Goal: Task Accomplishment & Management: Complete application form

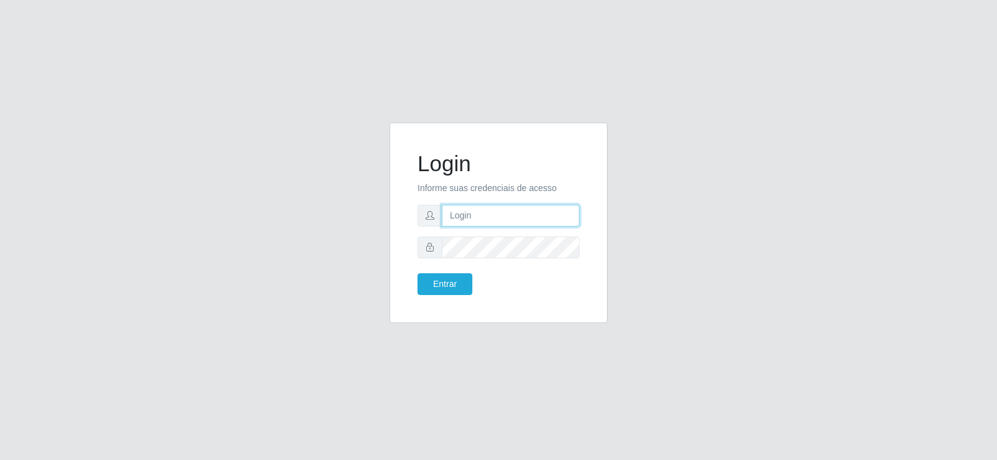
type input "[EMAIL_ADDRESS][DOMAIN_NAME]"
click at [517, 216] on input "[EMAIL_ADDRESS][DOMAIN_NAME]" at bounding box center [511, 216] width 138 height 22
drag, startPoint x: 450, startPoint y: 273, endPoint x: 450, endPoint y: 287, distance: 13.7
click at [450, 277] on button "Entrar" at bounding box center [444, 285] width 55 height 22
click at [450, 287] on button "Entrar" at bounding box center [444, 285] width 55 height 22
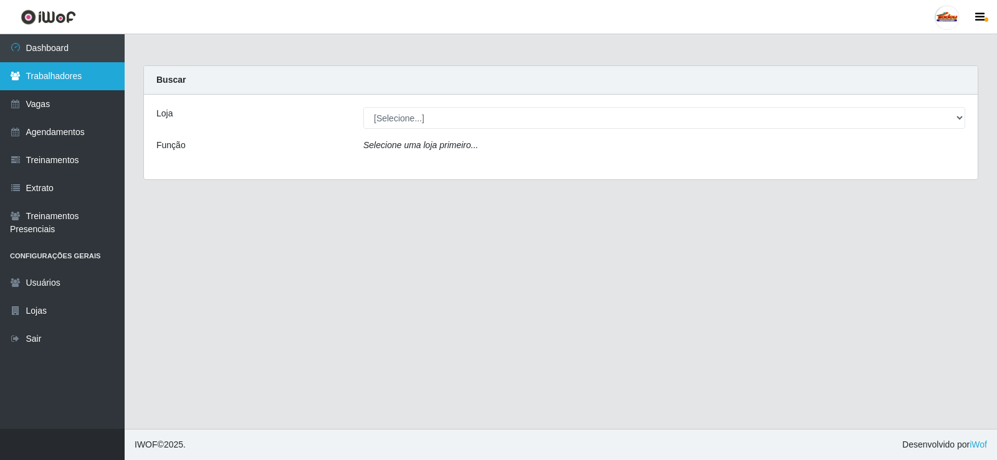
click at [34, 75] on link "Trabalhadores" at bounding box center [62, 76] width 125 height 28
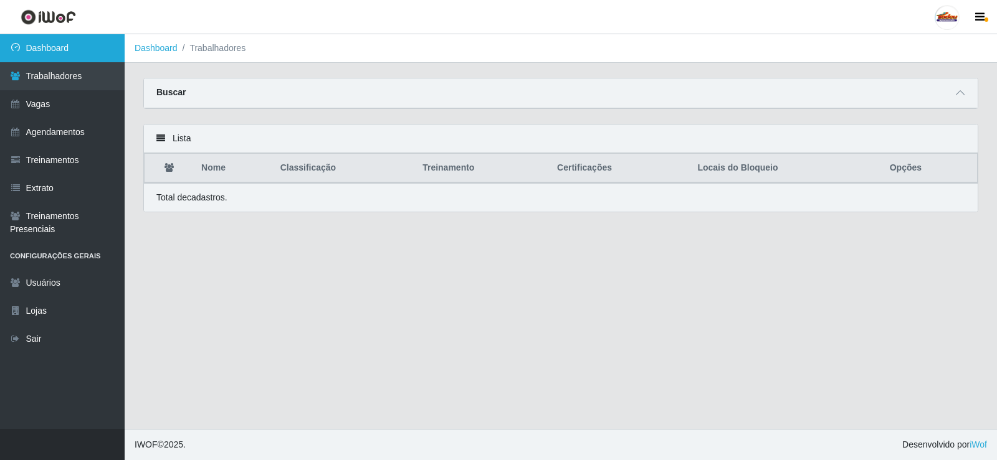
click at [51, 52] on link "Dashboard" at bounding box center [62, 48] width 125 height 28
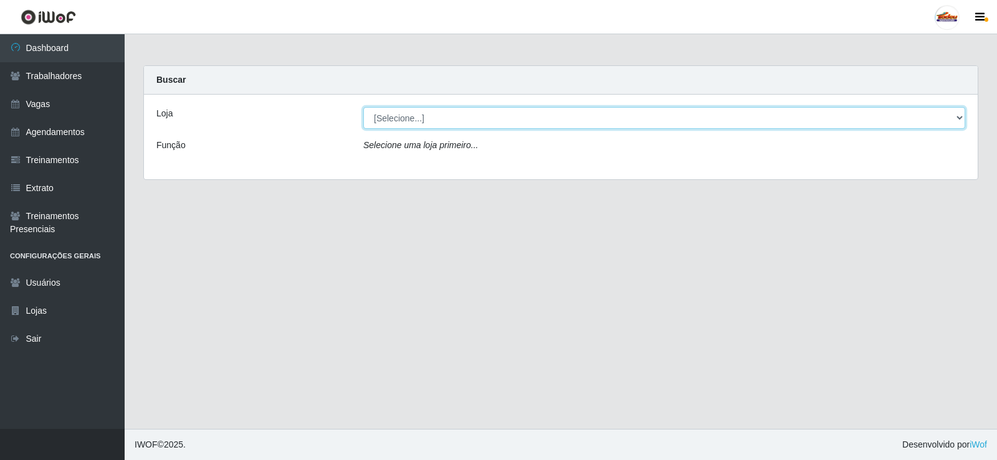
click at [404, 118] on select "[Selecione...] Supermercado Tadeu - [GEOGRAPHIC_DATA]" at bounding box center [664, 118] width 602 height 22
select select "195"
click at [363, 107] on select "[Selecione...] Supermercado Tadeu - [GEOGRAPHIC_DATA]" at bounding box center [664, 118] width 602 height 22
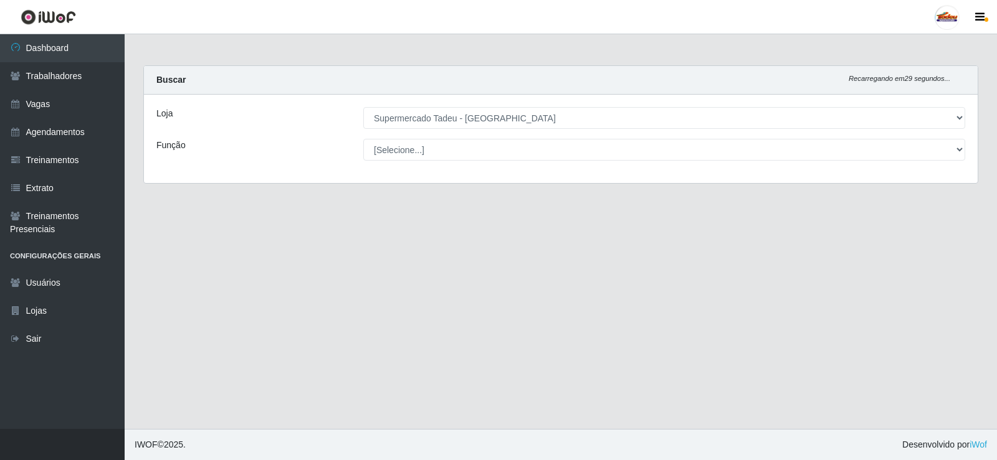
click at [407, 145] on select "[Selecione...] ASG ASG + ASG ++ Auxiliar de Estacionamento Auxiliar de Estacion…" at bounding box center [664, 150] width 602 height 22
click at [410, 150] on select "[Selecione...] ASG ASG + ASG ++ Auxiliar de Estacionamento Auxiliar de Estacion…" at bounding box center [664, 150] width 602 height 22
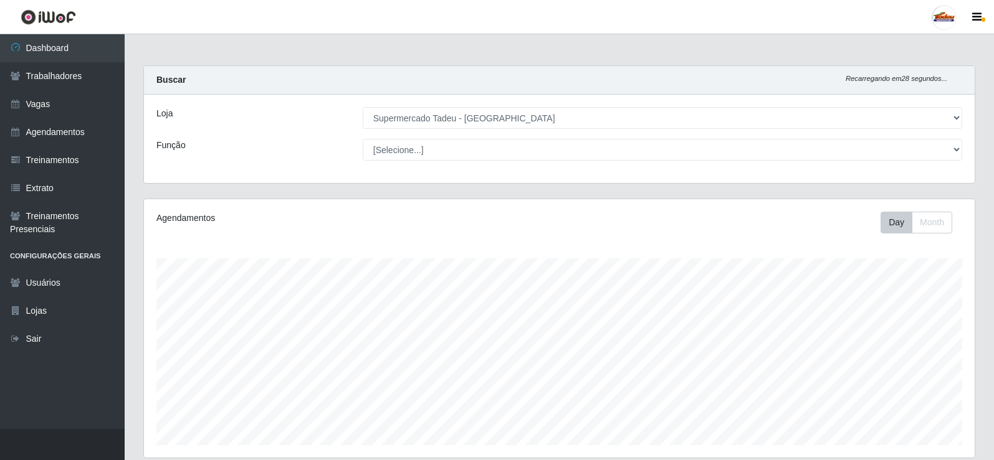
scroll to position [259, 831]
click at [410, 150] on select "[Selecione...] ASG ASG + ASG ++ Auxiliar de Estacionamento Auxiliar de Estacion…" at bounding box center [662, 150] width 599 height 22
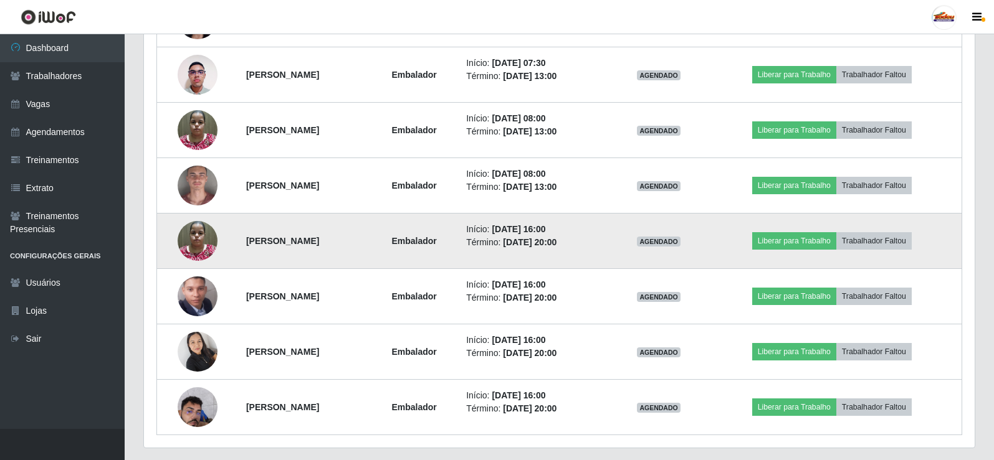
scroll to position [589, 0]
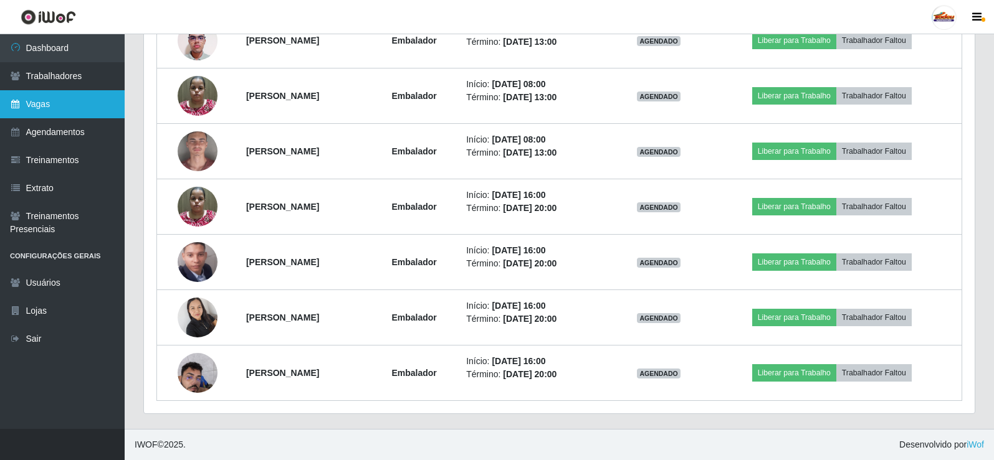
click at [112, 98] on link "Vagas" at bounding box center [62, 104] width 125 height 28
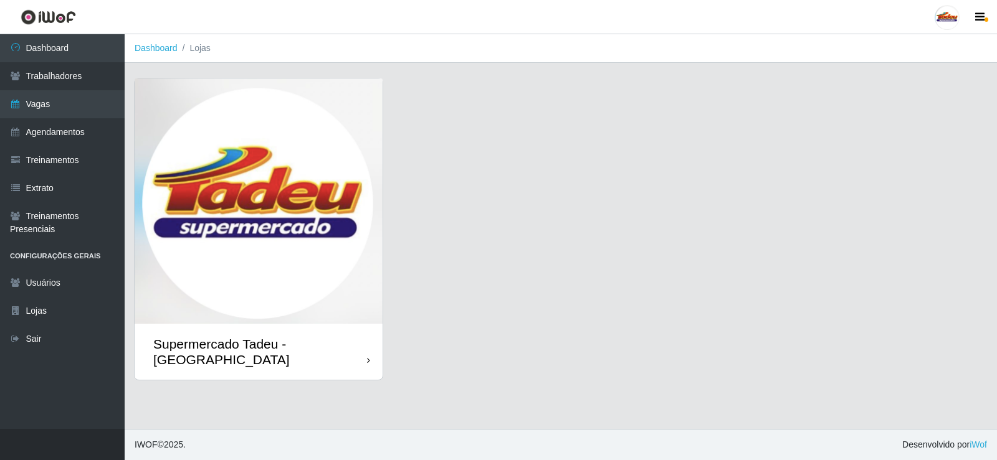
click at [298, 168] on img at bounding box center [259, 201] width 248 height 245
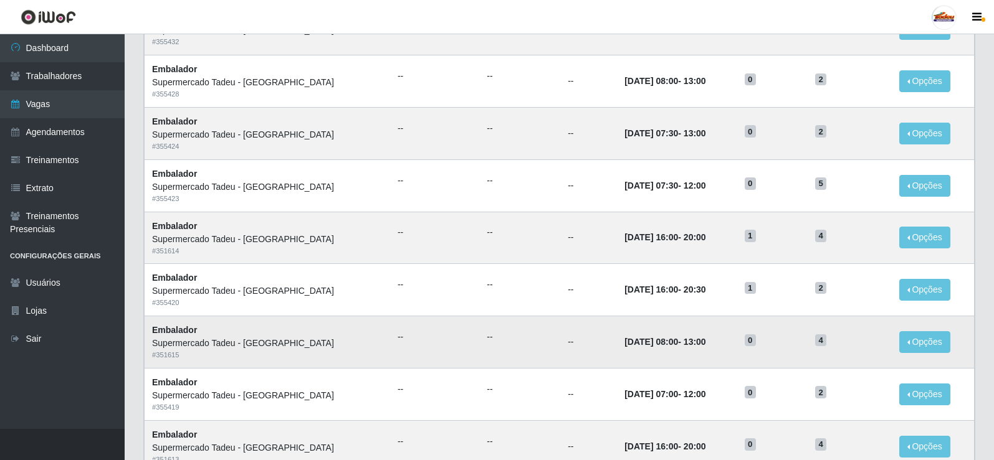
scroll to position [62, 0]
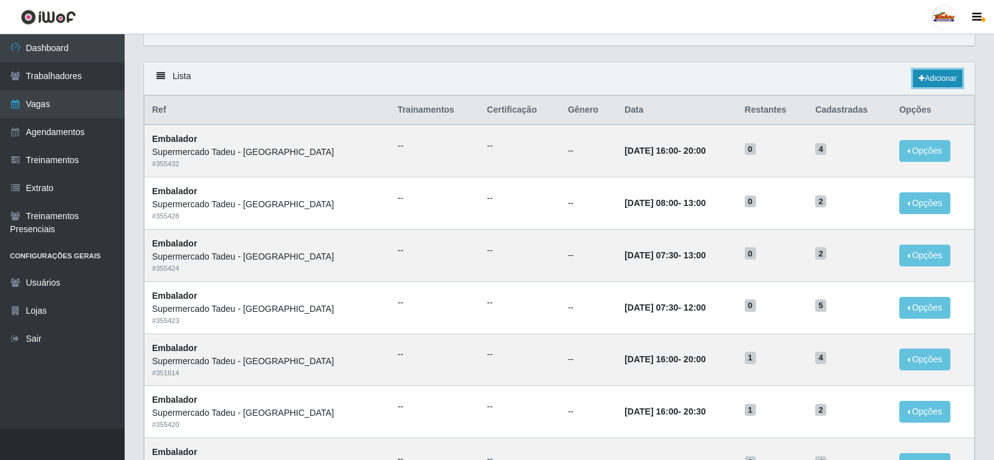
click at [936, 83] on link "Adicionar" at bounding box center [937, 78] width 49 height 17
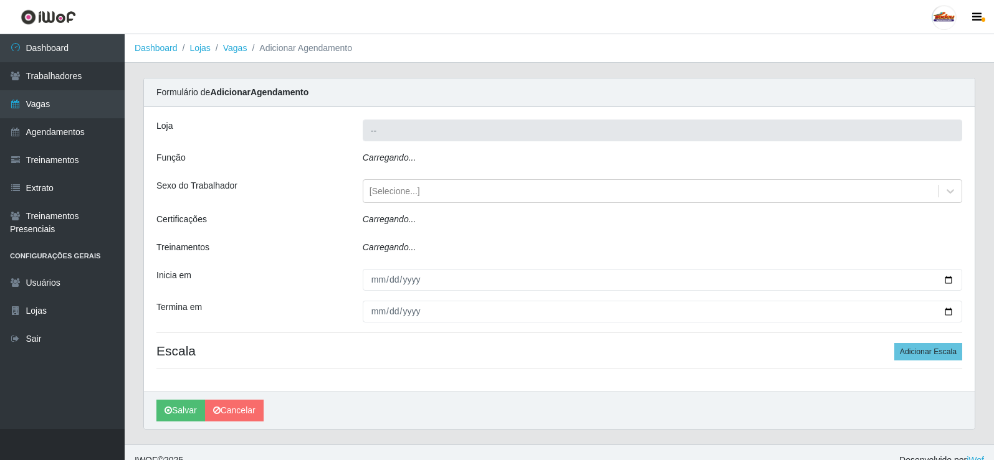
type input "Supermercado Tadeu - [GEOGRAPHIC_DATA]"
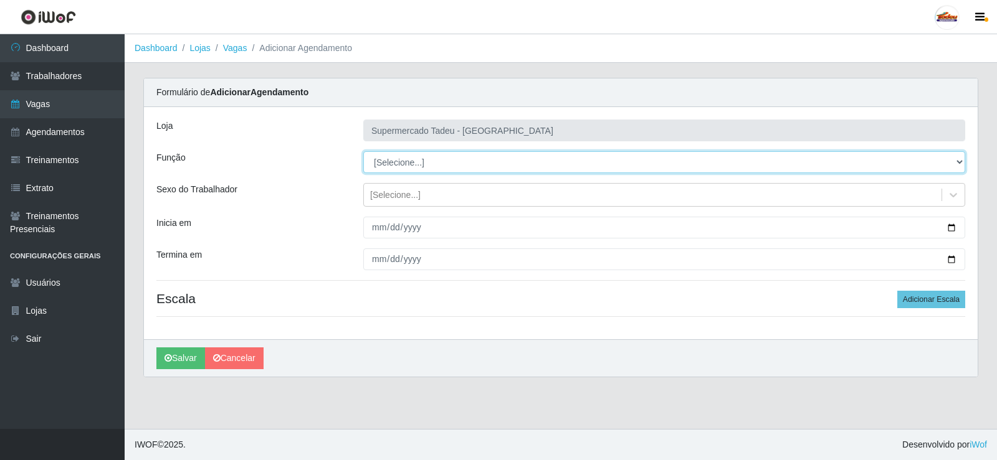
click at [385, 163] on select "[Selecione...] ASG ASG + ASG ++ Auxiliar de Estacionamento Auxiliar de Estacion…" at bounding box center [664, 162] width 602 height 22
select select "1"
click at [363, 151] on select "[Selecione...] ASG ASG + ASG ++ Auxiliar de Estacionamento Auxiliar de Estacion…" at bounding box center [664, 162] width 602 height 22
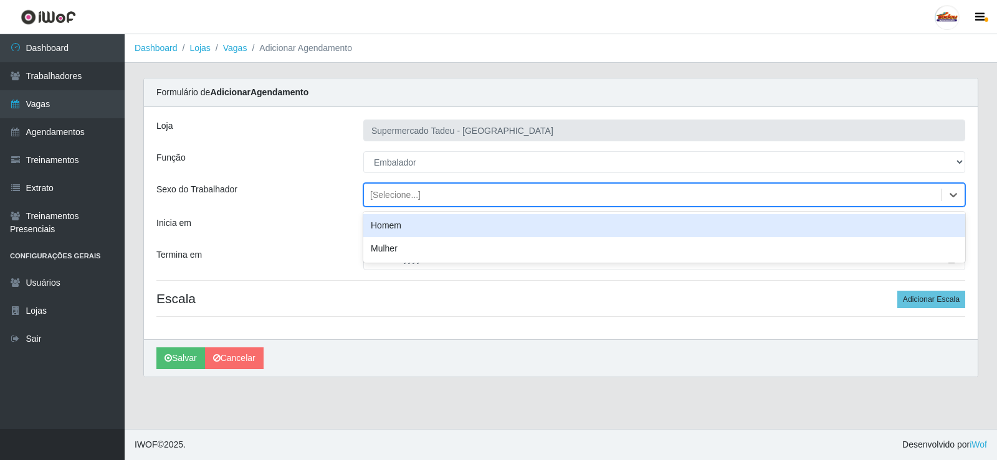
click at [398, 194] on div "[Selecione...]" at bounding box center [395, 195] width 50 height 13
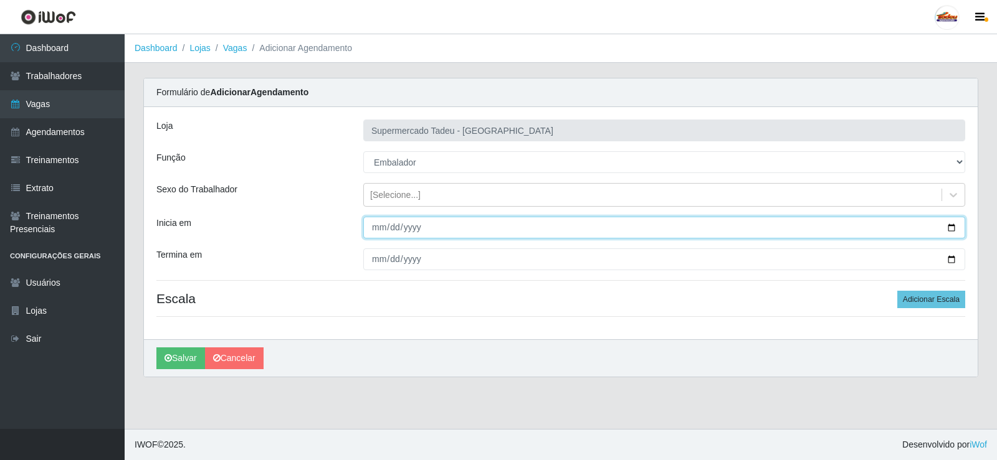
click at [391, 222] on input "Inicia em" at bounding box center [664, 228] width 602 height 22
click at [381, 229] on input "Inicia em" at bounding box center [664, 228] width 602 height 22
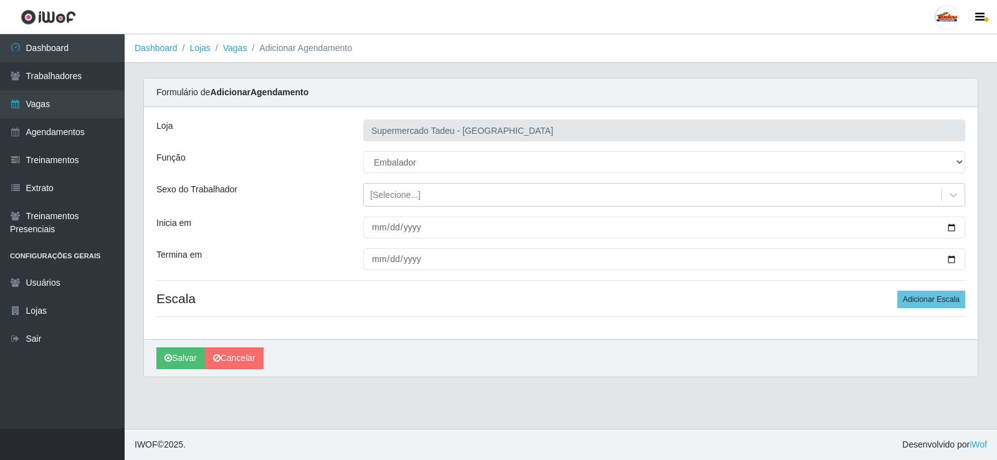
drag, startPoint x: 399, startPoint y: 181, endPoint x: 395, endPoint y: 196, distance: 15.4
click at [398, 181] on div "Loja Supermercado Tadeu - [GEOGRAPHIC_DATA] Função [Selecione...] ASG ASG + ASG…" at bounding box center [561, 223] width 834 height 232
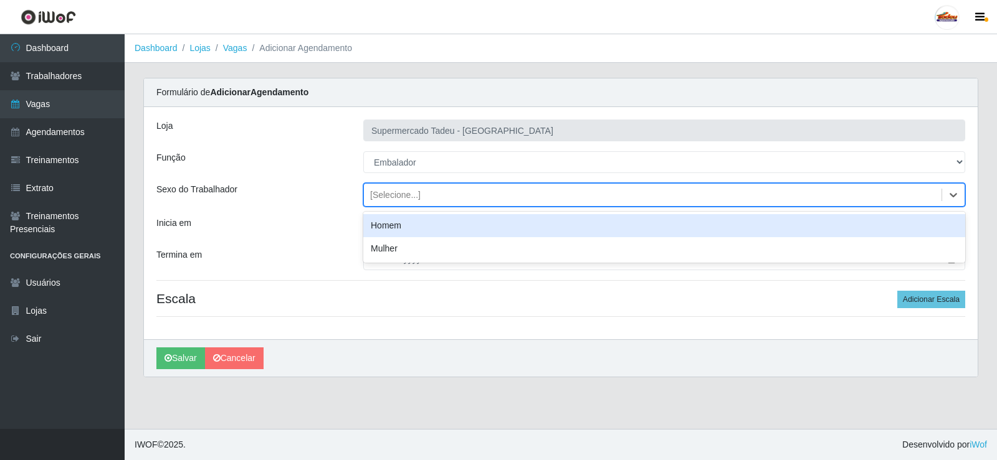
click at [395, 196] on div "[Selecione...]" at bounding box center [395, 195] width 50 height 13
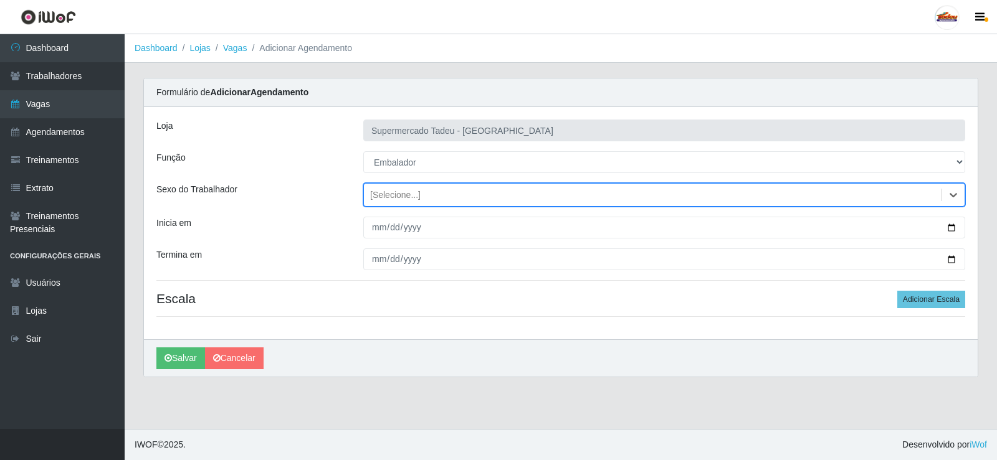
click at [395, 196] on div "[Selecione...]" at bounding box center [395, 195] width 50 height 13
click at [396, 196] on div "[Selecione...]" at bounding box center [395, 195] width 50 height 13
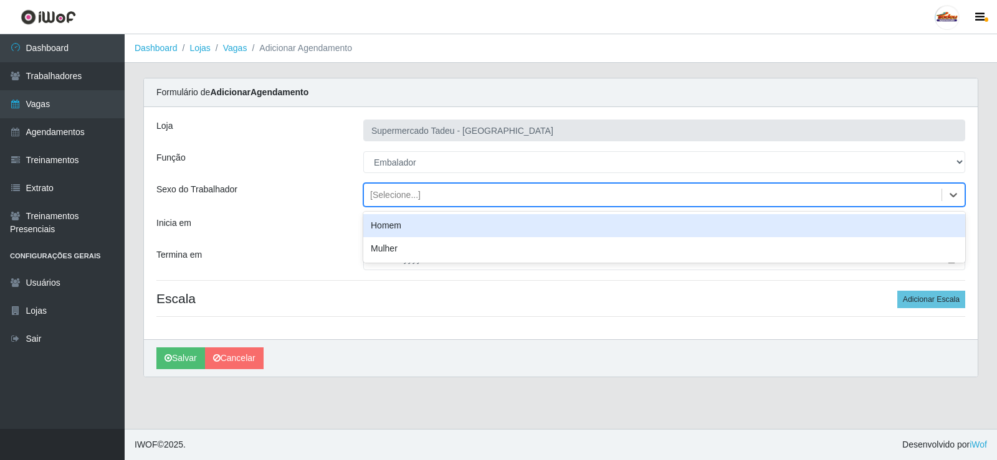
click at [396, 196] on div "[Selecione...]" at bounding box center [395, 195] width 50 height 13
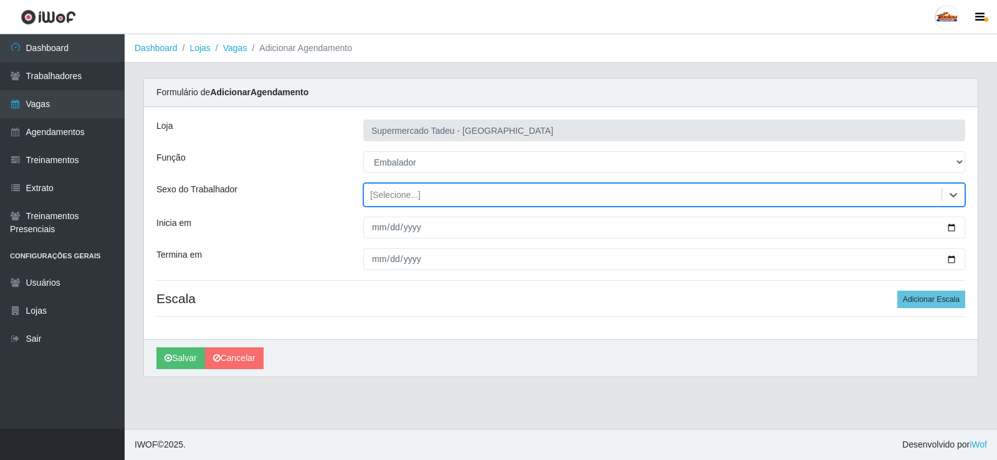
click at [394, 193] on div "[Selecione...]" at bounding box center [395, 195] width 50 height 13
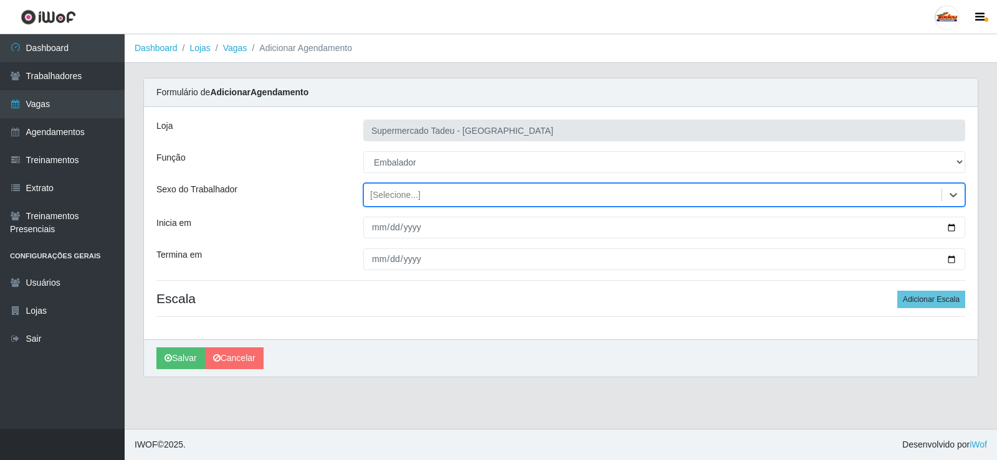
click at [394, 196] on div "[Selecione...]" at bounding box center [395, 195] width 50 height 13
click at [393, 198] on div "[Selecione...]" at bounding box center [395, 195] width 50 height 13
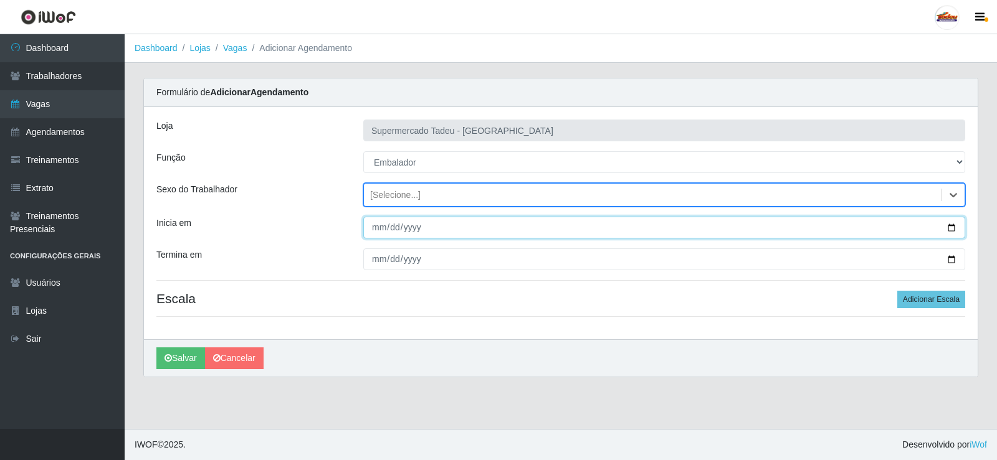
click at [379, 234] on input "Inicia em" at bounding box center [664, 228] width 602 height 22
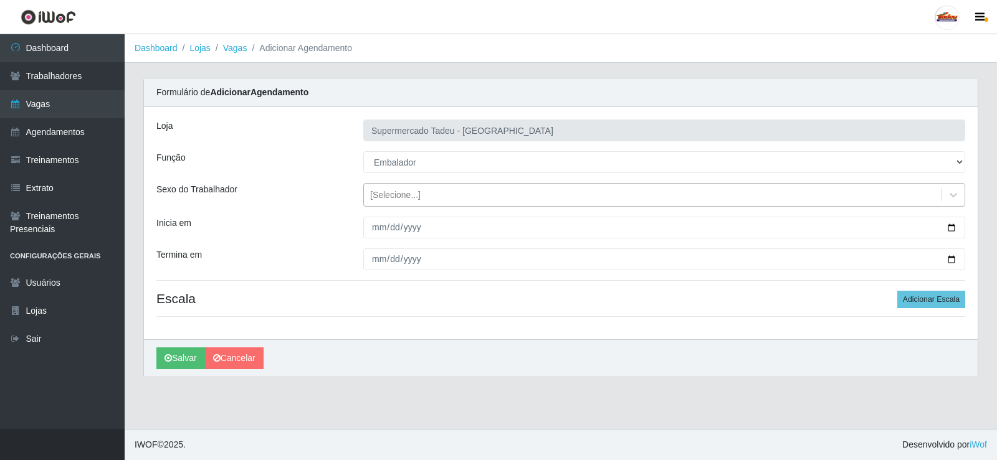
click at [381, 190] on div "[Selecione...]" at bounding box center [395, 195] width 50 height 13
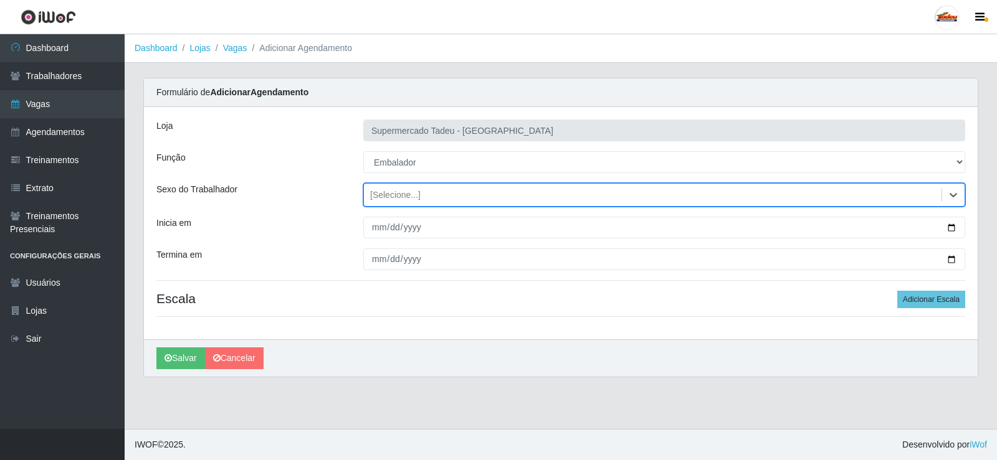
click at [389, 194] on div "[Selecione...]" at bounding box center [395, 195] width 50 height 13
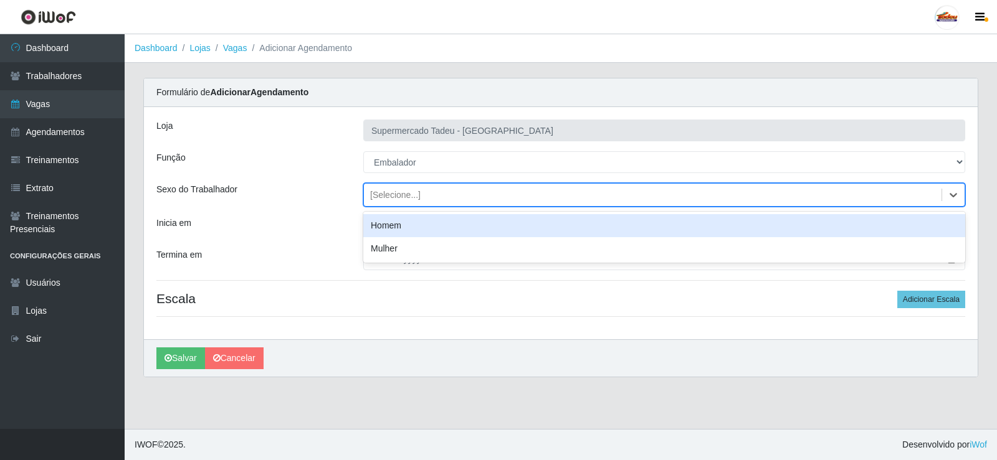
click at [389, 194] on div "[Selecione...]" at bounding box center [395, 195] width 50 height 13
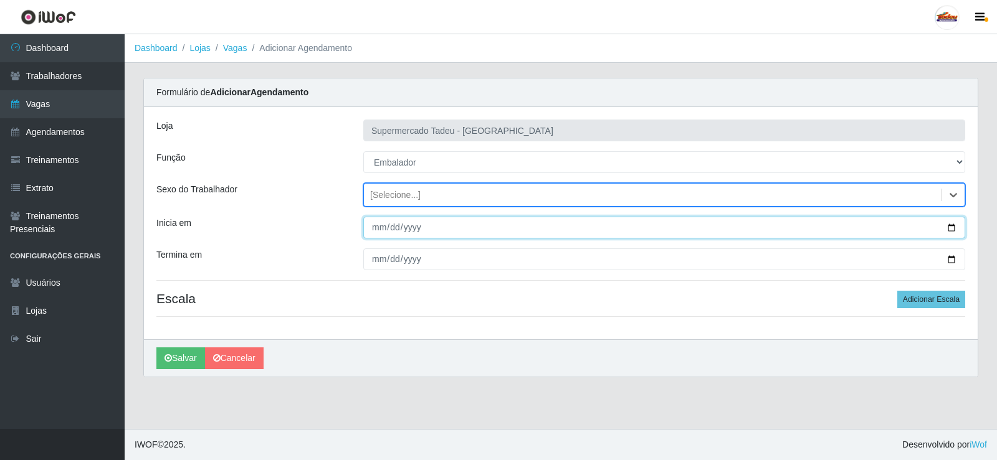
click at [375, 227] on input "Inicia em" at bounding box center [664, 228] width 602 height 22
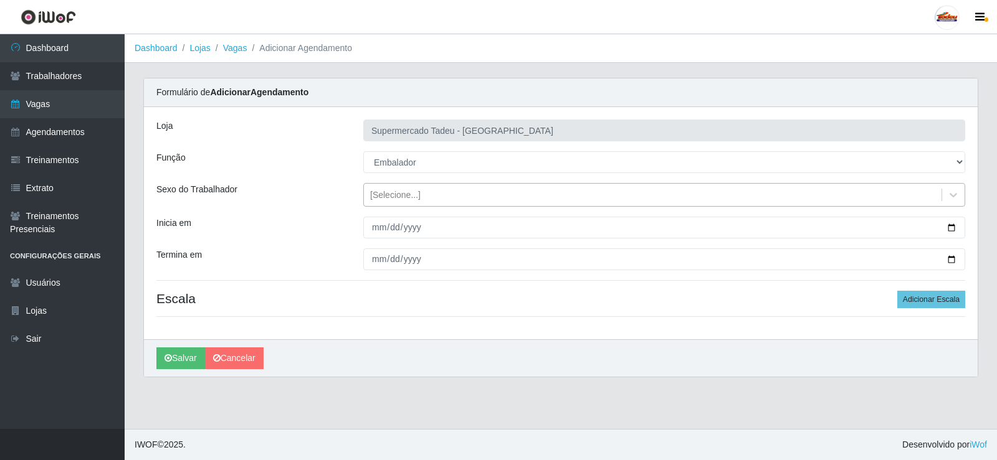
click at [379, 206] on div "[Selecione...]" at bounding box center [664, 195] width 602 height 24
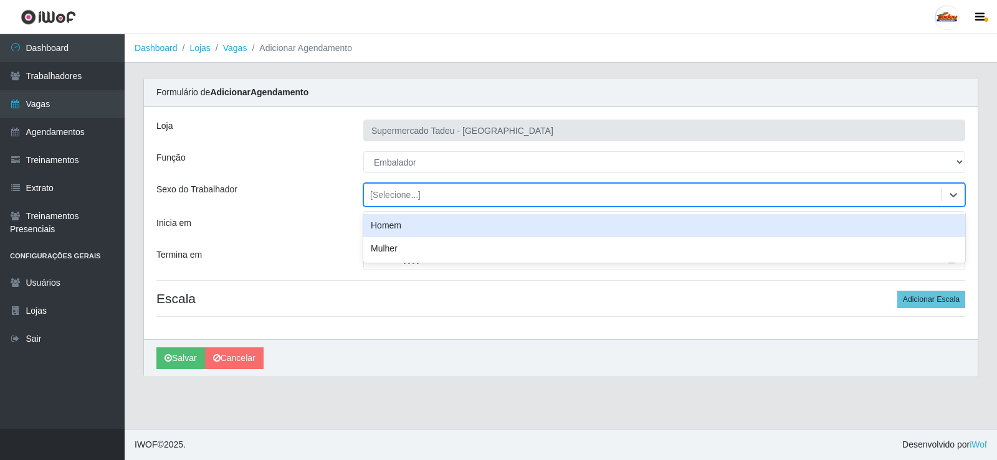
click at [386, 194] on div "[Selecione...]" at bounding box center [395, 195] width 50 height 13
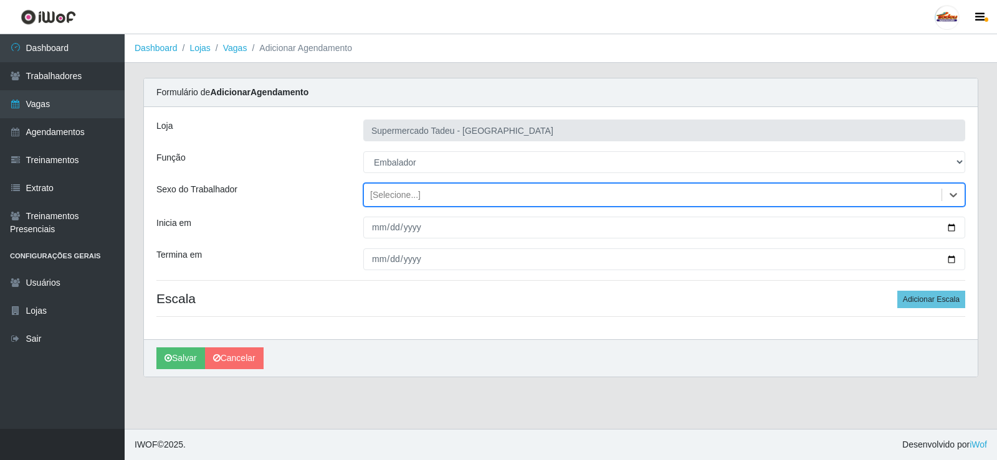
click at [386, 194] on div "[Selecione...]" at bounding box center [395, 195] width 50 height 13
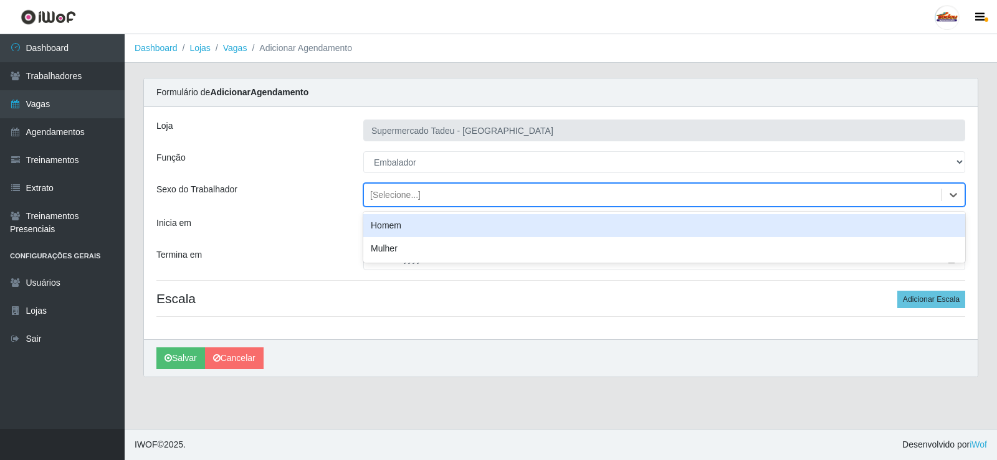
click at [386, 194] on div "[Selecione...]" at bounding box center [395, 195] width 50 height 13
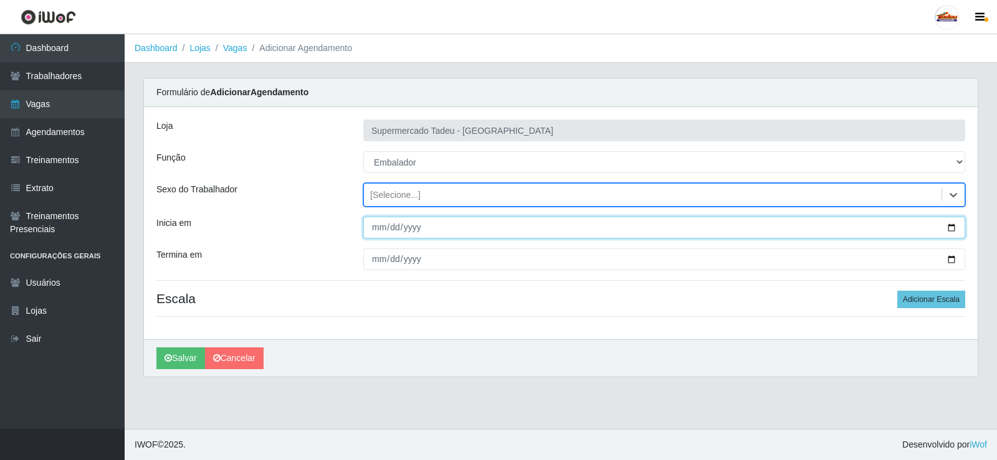
click at [388, 222] on input "Inicia em" at bounding box center [664, 228] width 602 height 22
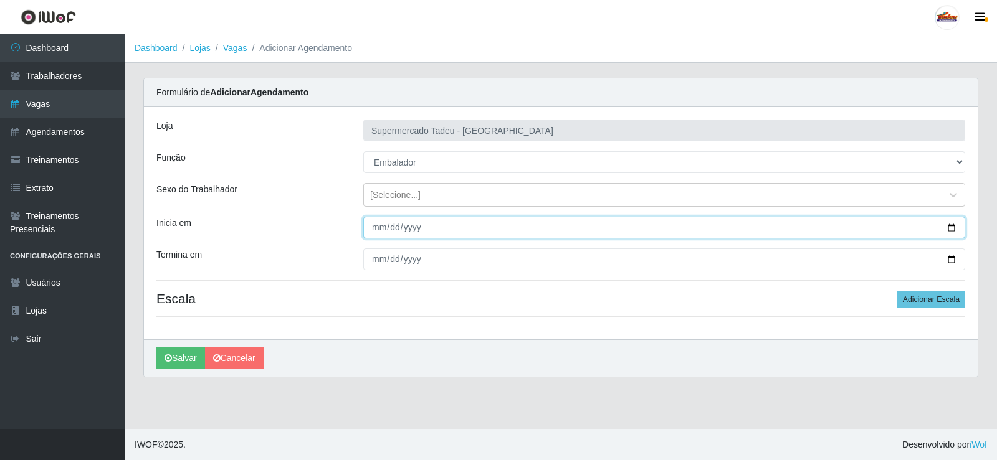
click at [368, 229] on input "Inicia em" at bounding box center [664, 228] width 602 height 22
click at [379, 227] on input "Inicia em" at bounding box center [664, 228] width 602 height 22
type input "[DATE]"
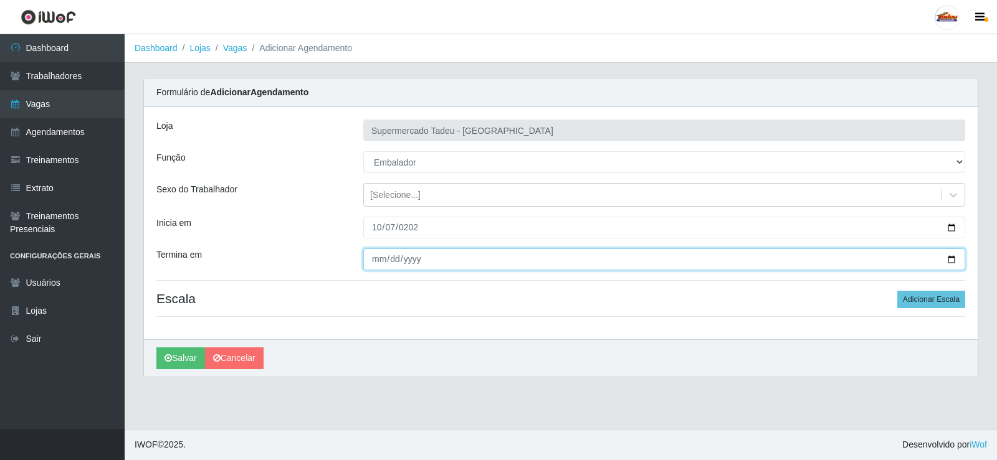
click at [377, 256] on input "Termina em" at bounding box center [664, 260] width 602 height 22
type input "[DATE]"
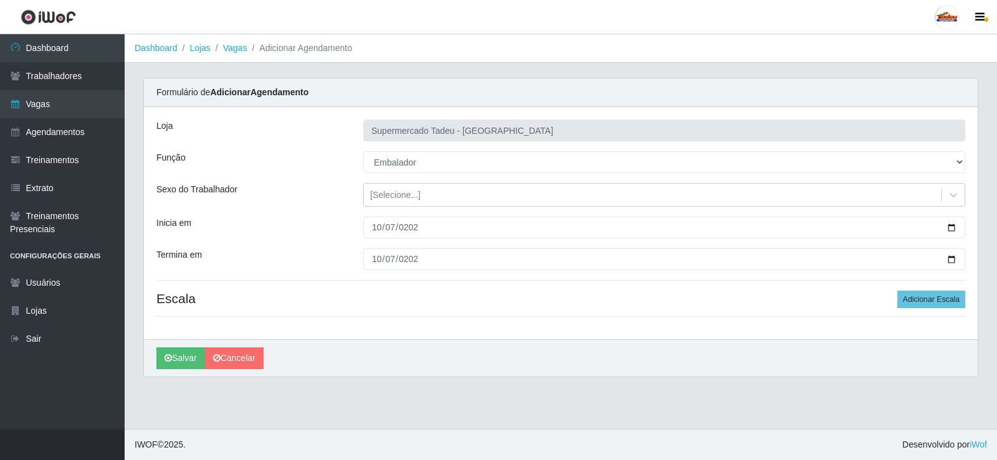
drag, startPoint x: 793, startPoint y: 302, endPoint x: 808, endPoint y: 295, distance: 17.0
click at [793, 300] on h4 "Escala Adicionar Escala" at bounding box center [560, 299] width 809 height 16
click at [902, 295] on button "Adicionar Escala" at bounding box center [931, 299] width 68 height 17
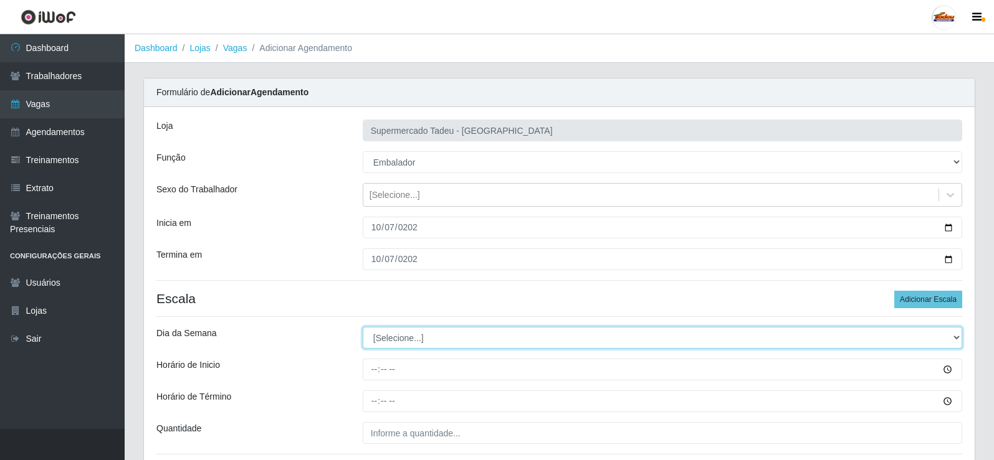
click at [389, 334] on select "[Selecione...] Segunda Terça Quarta Quinta Sexta Sábado Domingo" at bounding box center [662, 338] width 599 height 22
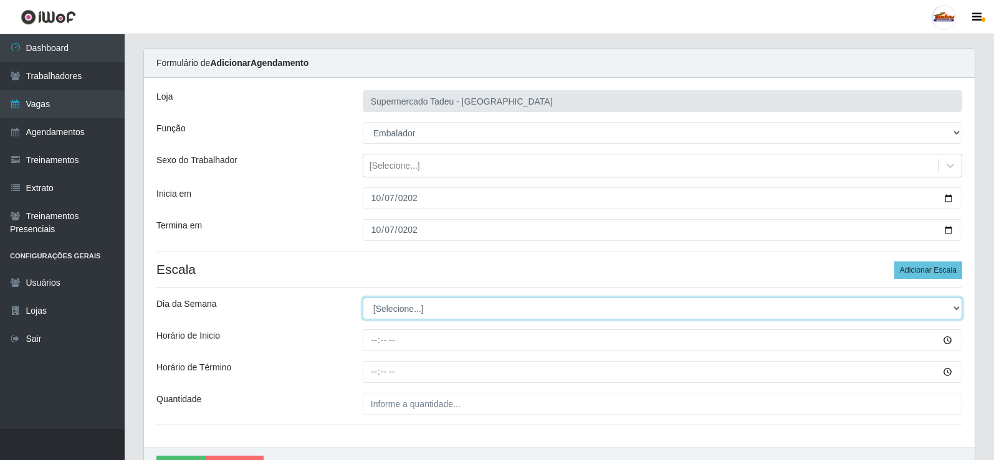
scroll to position [62, 0]
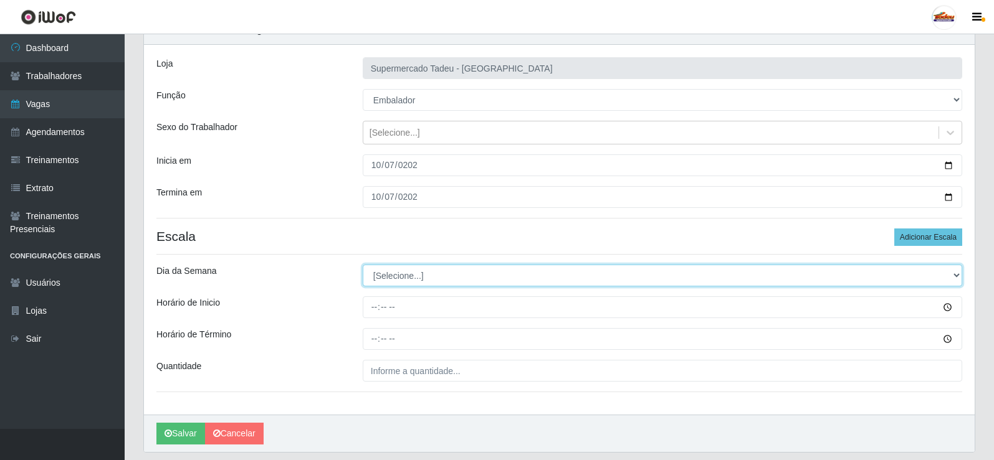
click at [372, 274] on select "[Selecione...] Segunda Terça Quarta Quinta Sexta Sábado Domingo" at bounding box center [662, 276] width 599 height 22
select select "2"
click at [363, 265] on select "[Selecione...] Segunda Terça Quarta Quinta Sexta Sábado Domingo" at bounding box center [662, 276] width 599 height 22
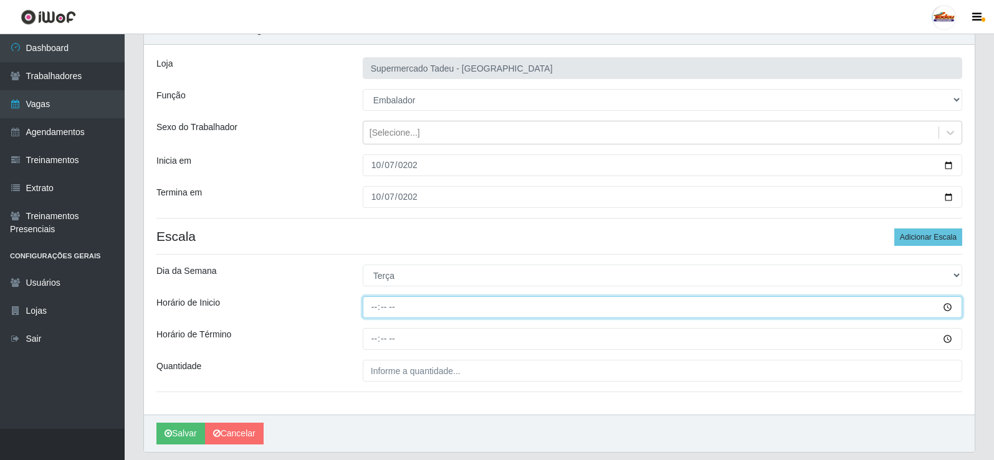
click at [379, 309] on input "Horário de Inicio" at bounding box center [662, 308] width 599 height 22
type input "07:30"
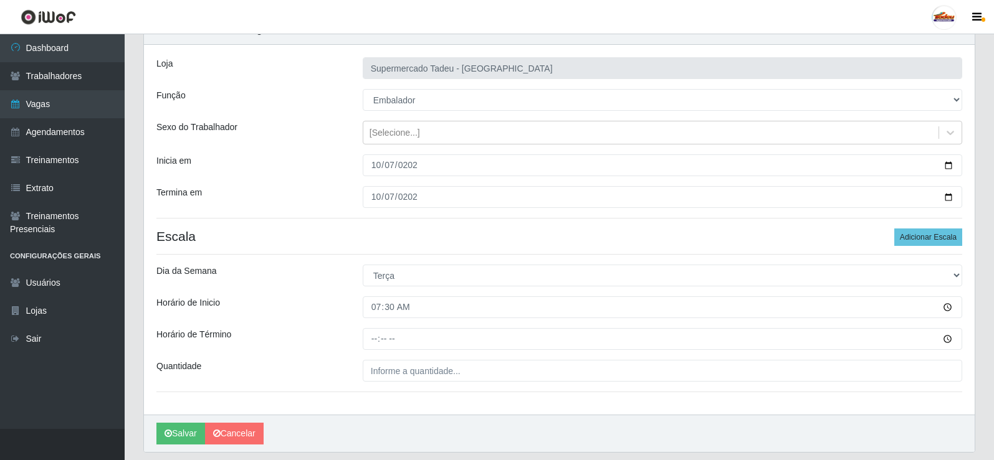
click at [392, 329] on div "Loja Supermercado Tadeu - [GEOGRAPHIC_DATA] Função [Selecione...] ASG ASG + ASG…" at bounding box center [559, 230] width 831 height 370
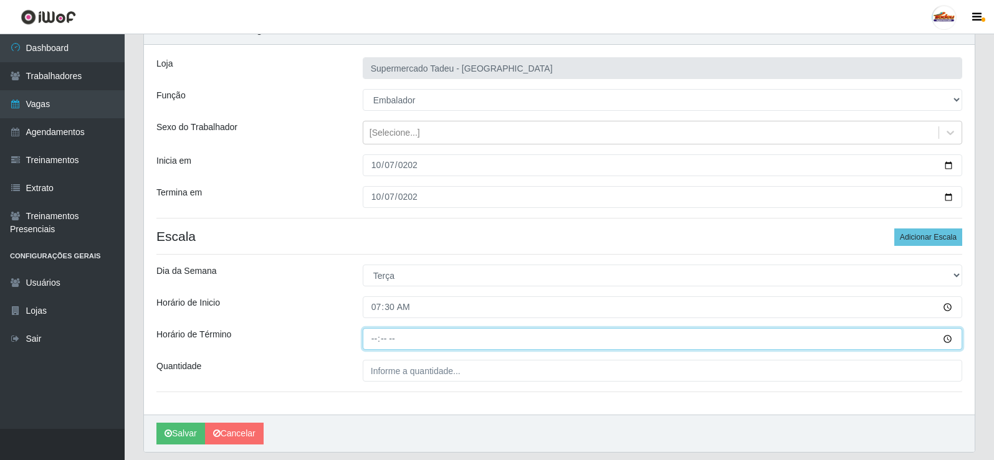
click at [379, 340] on input "Horário de Término" at bounding box center [662, 339] width 599 height 22
type input "12:00"
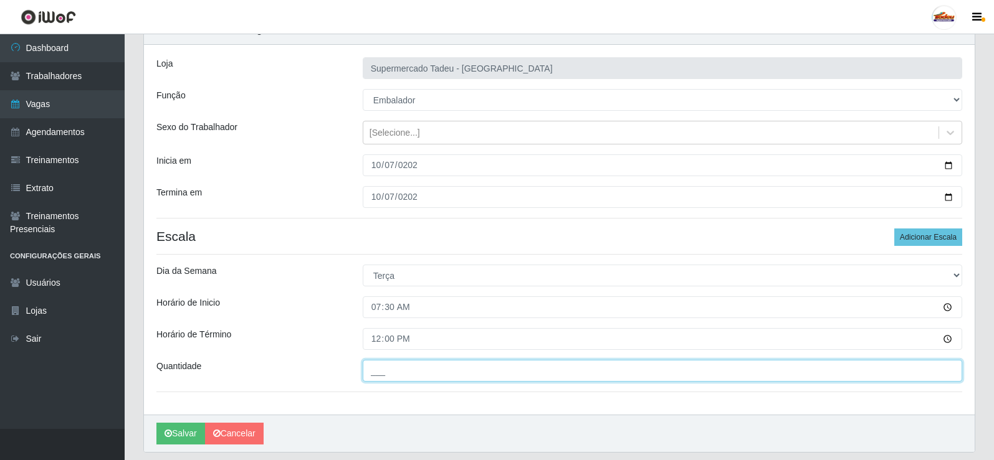
click at [406, 369] on input "___" at bounding box center [662, 371] width 599 height 22
type input "2__"
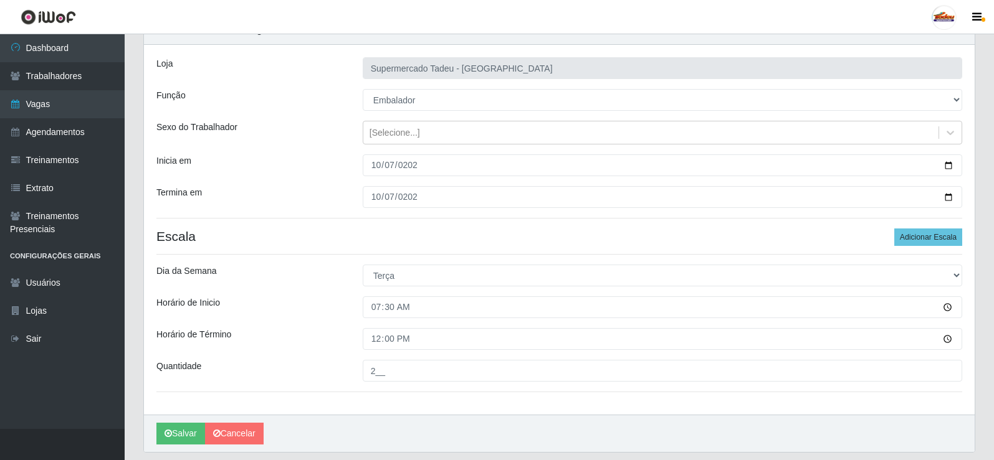
click at [307, 315] on div "Horário de Inicio" at bounding box center [250, 308] width 206 height 22
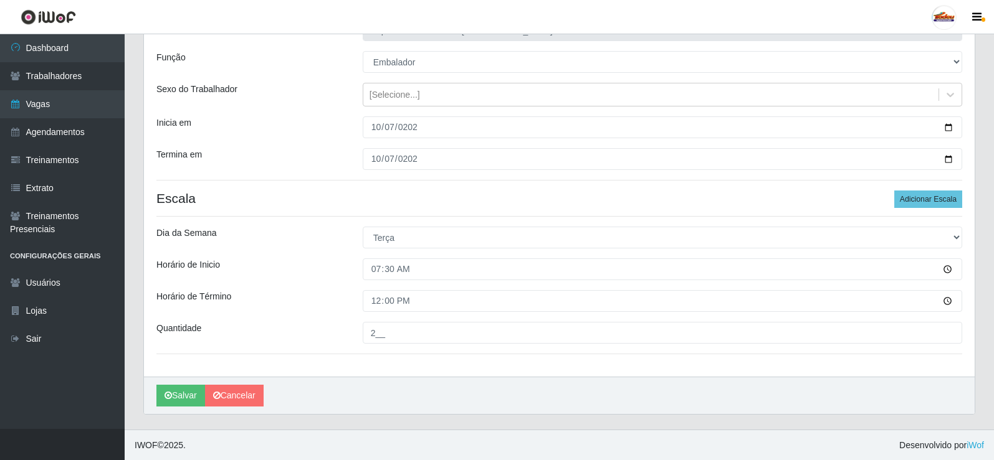
scroll to position [101, 0]
click at [191, 402] on button "Salvar" at bounding box center [180, 395] width 49 height 22
click at [177, 394] on button "Salvar" at bounding box center [180, 395] width 49 height 22
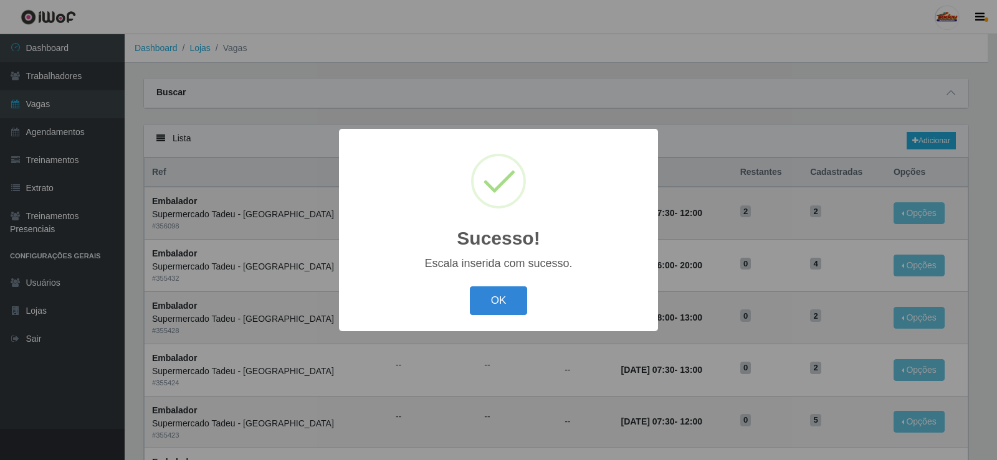
drag, startPoint x: 500, startPoint y: 331, endPoint x: 494, endPoint y: 326, distance: 7.6
click at [498, 329] on div "Sucesso! × Escala inserida com sucesso. OK Cancel" at bounding box center [498, 230] width 319 height 202
click at [493, 301] on button "OK" at bounding box center [499, 301] width 58 height 29
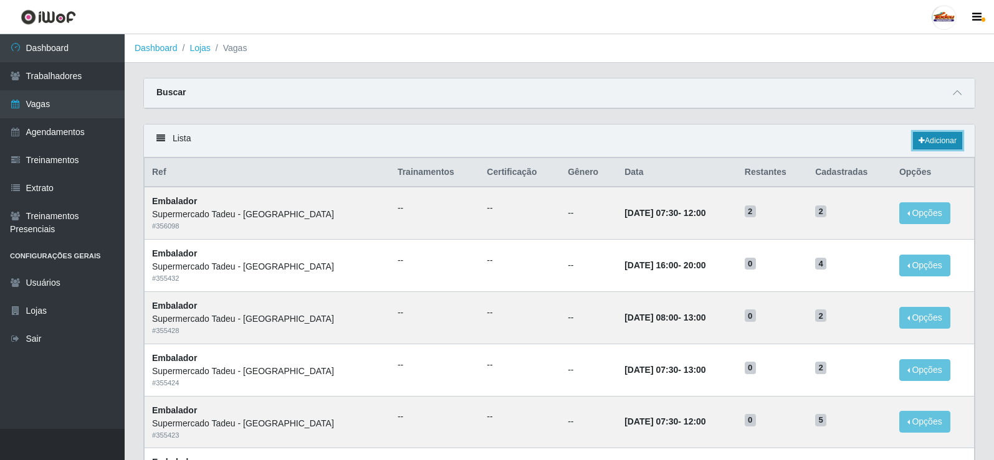
click at [929, 146] on link "Adicionar" at bounding box center [937, 140] width 49 height 17
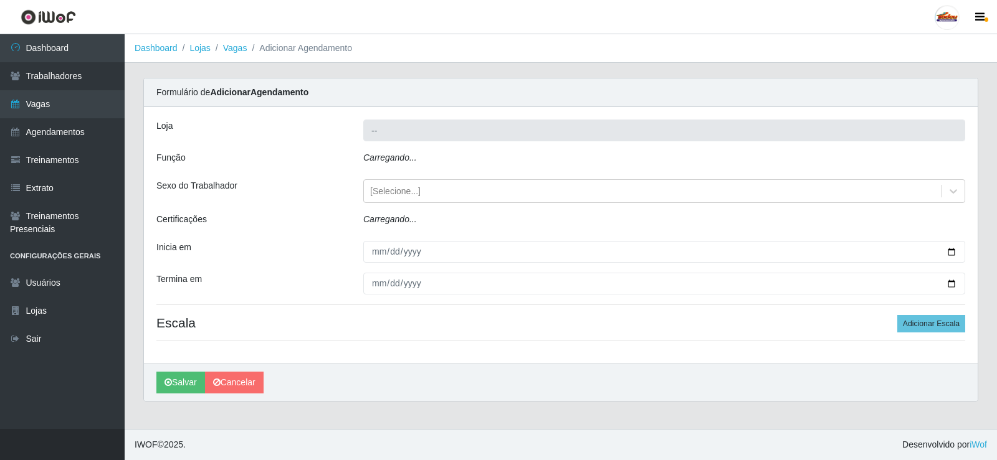
type input "Supermercado Tadeu - [GEOGRAPHIC_DATA]"
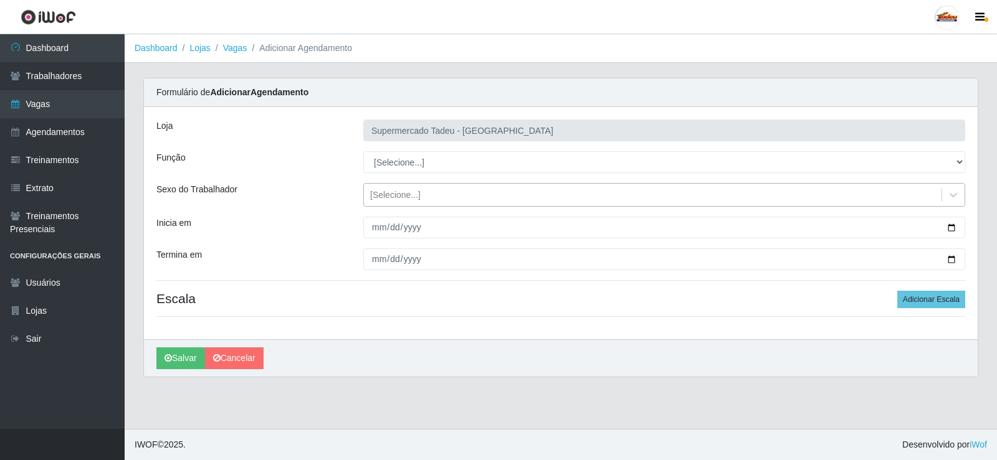
drag, startPoint x: 376, startPoint y: 194, endPoint x: 390, endPoint y: 198, distance: 14.2
click at [376, 195] on div "[Selecione...]" at bounding box center [395, 195] width 50 height 13
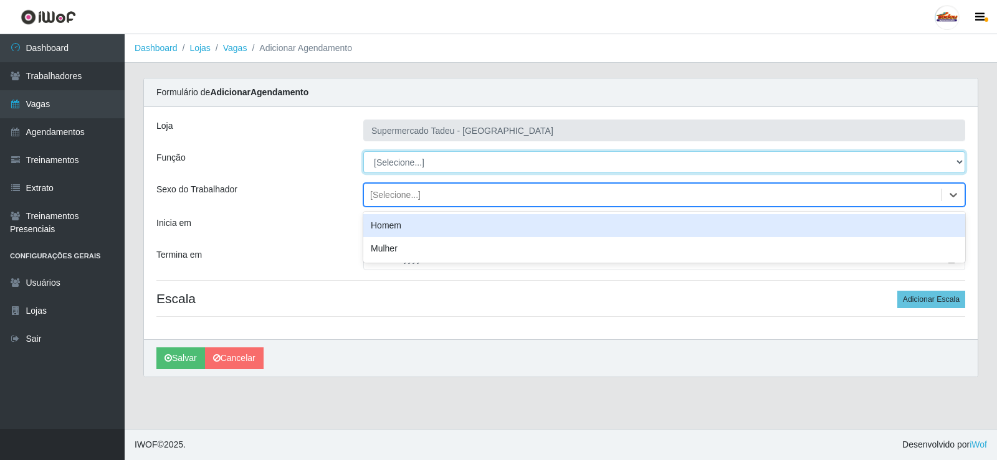
click at [386, 163] on select "[Selecione...] ASG ASG + ASG ++ Auxiliar de Estacionamento Auxiliar de Estacion…" at bounding box center [664, 162] width 602 height 22
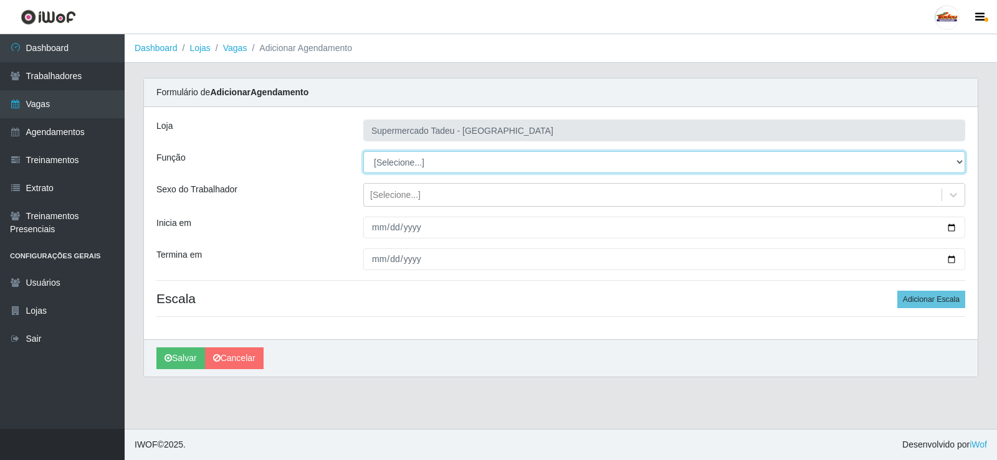
select select "1"
click at [363, 151] on select "[Selecione...] ASG ASG + ASG ++ Auxiliar de Estacionamento Auxiliar de Estacion…" at bounding box center [664, 162] width 602 height 22
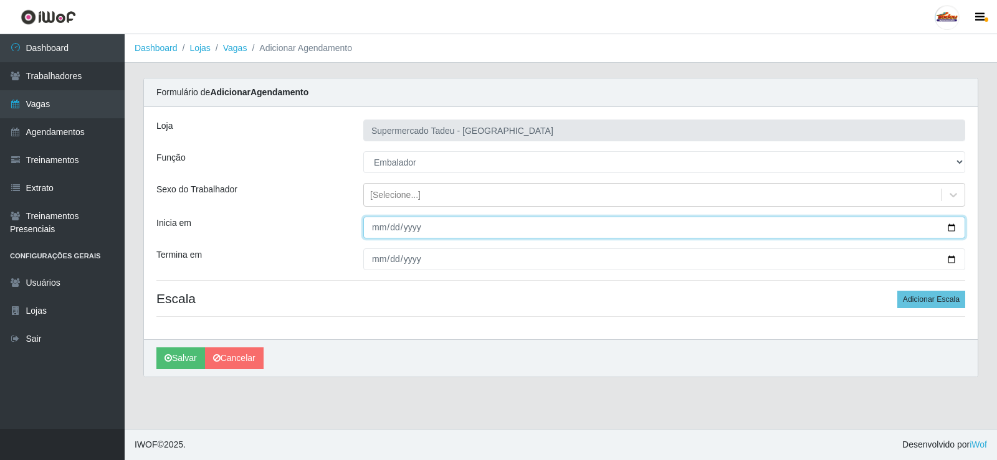
click at [386, 224] on input "Inicia em" at bounding box center [664, 228] width 602 height 22
click at [379, 229] on input "Inicia em" at bounding box center [664, 228] width 602 height 22
type input "[DATE]"
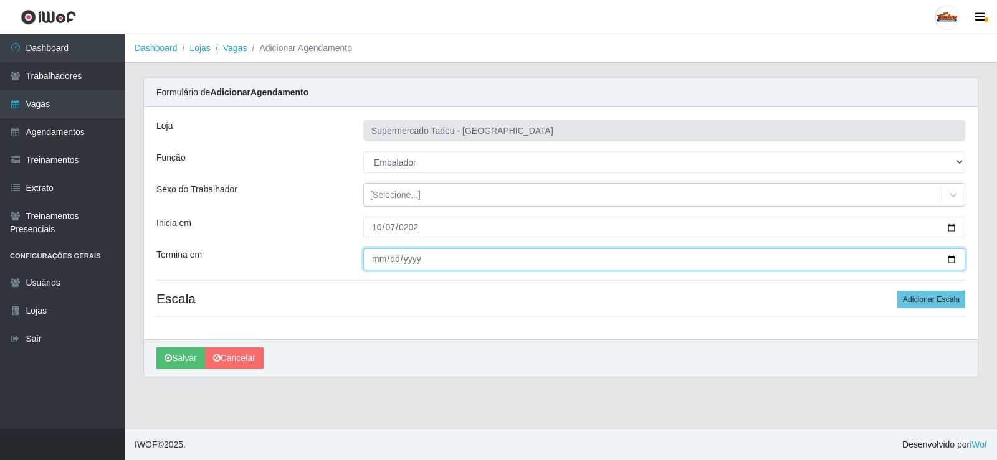
click at [378, 262] on input "Termina em" at bounding box center [664, 260] width 602 height 22
click at [375, 265] on input "Termina em" at bounding box center [664, 260] width 602 height 22
type input "[DATE]"
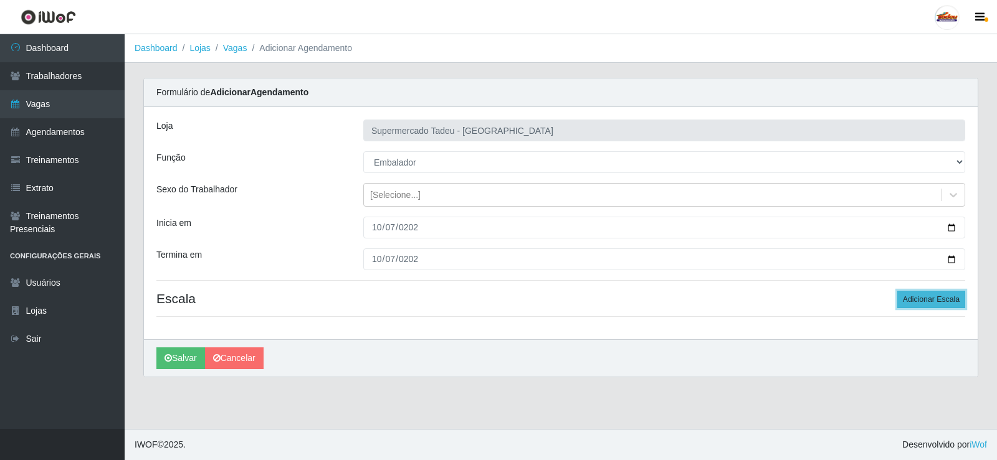
click at [911, 300] on button "Adicionar Escala" at bounding box center [931, 299] width 68 height 17
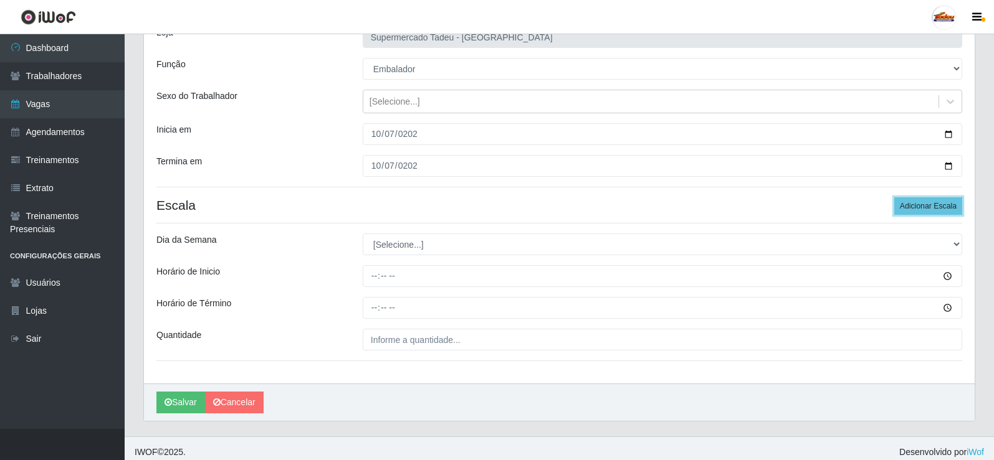
scroll to position [101, 0]
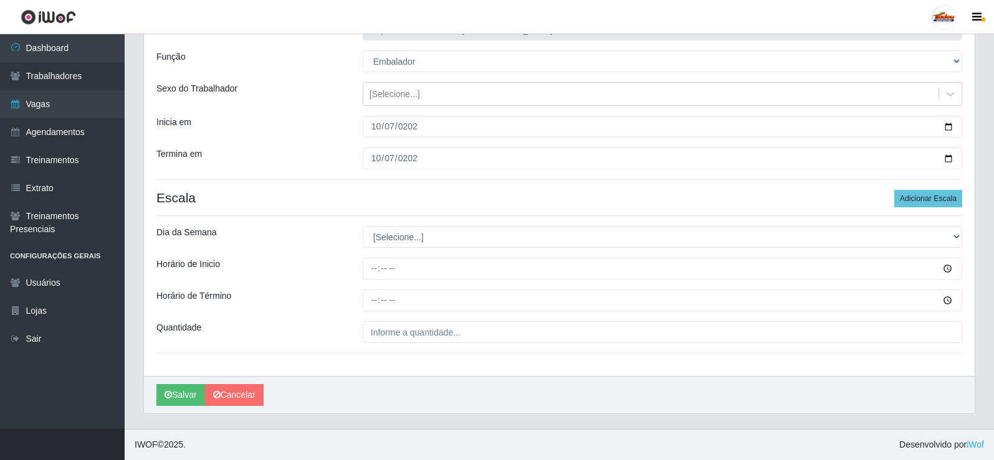
click at [402, 249] on div "Loja Supermercado Tadeu - [GEOGRAPHIC_DATA] Função [Selecione...] ASG ASG + ASG…" at bounding box center [559, 191] width 831 height 370
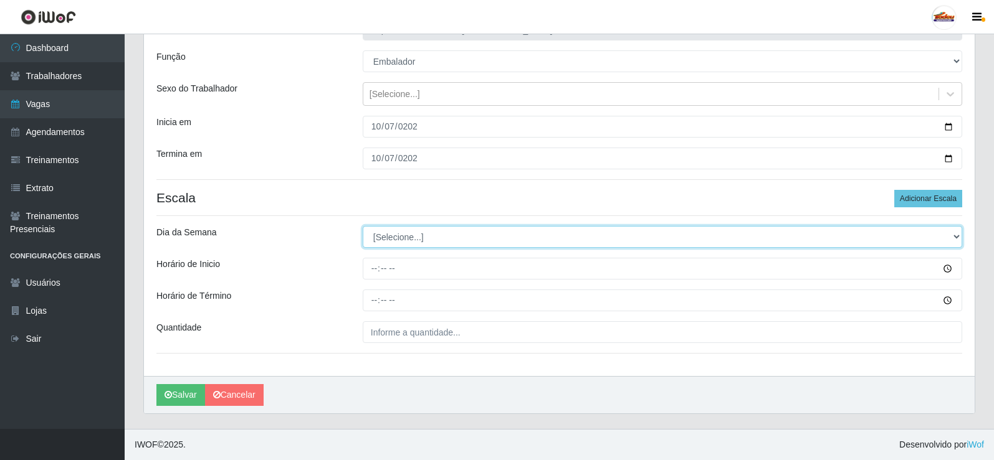
drag, startPoint x: 402, startPoint y: 241, endPoint x: 396, endPoint y: 247, distance: 8.8
click at [402, 241] on select "[Selecione...] Segunda Terça Quarta Quinta Sexta Sábado Domingo" at bounding box center [662, 237] width 599 height 22
select select "2"
click at [363, 226] on select "[Selecione...] Segunda Terça Quarta Quinta Sexta Sábado Domingo" at bounding box center [662, 237] width 599 height 22
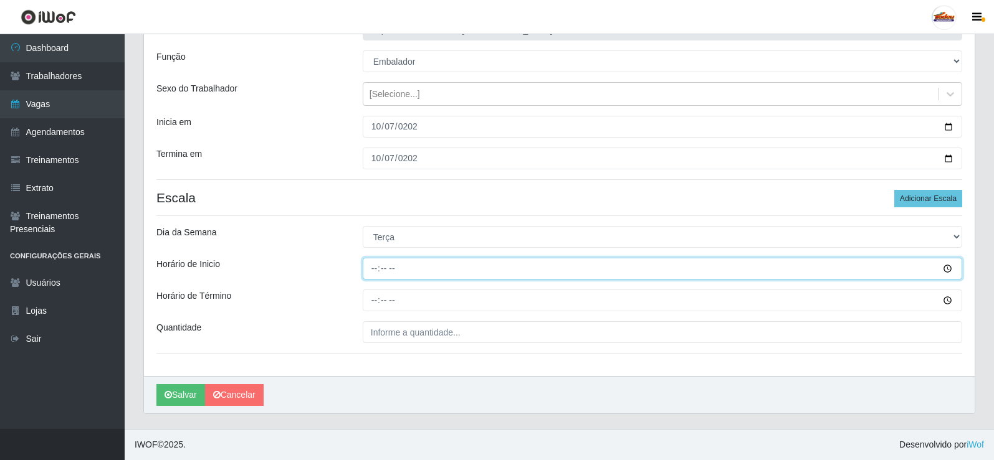
click at [388, 270] on input "Horário de Inicio" at bounding box center [662, 269] width 599 height 22
click at [375, 269] on input "Horário de Inicio" at bounding box center [662, 269] width 599 height 22
type input "08:00"
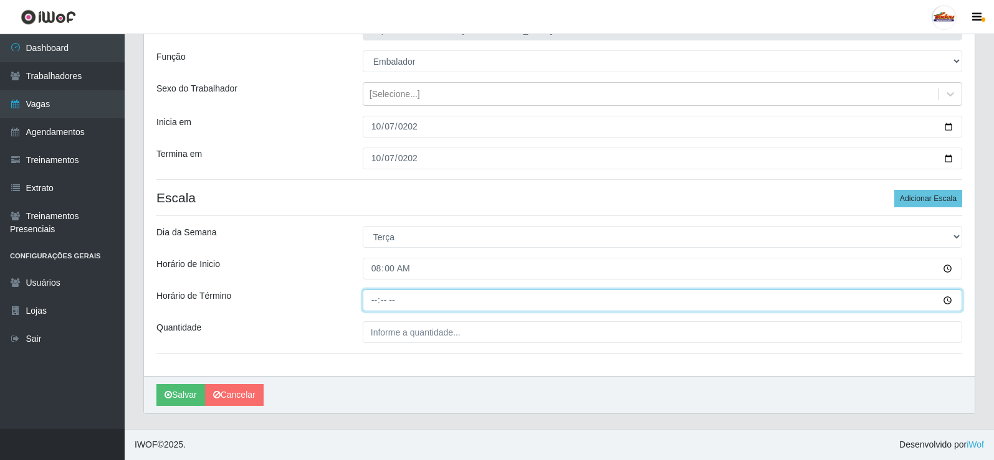
click at [377, 306] on input "Horário de Término" at bounding box center [662, 301] width 599 height 22
type input "12:00"
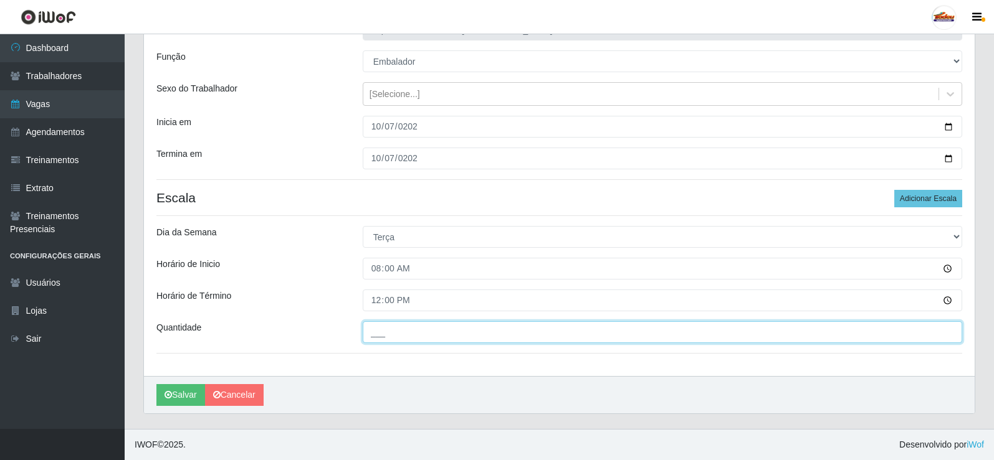
click at [379, 323] on input "___" at bounding box center [662, 332] width 599 height 22
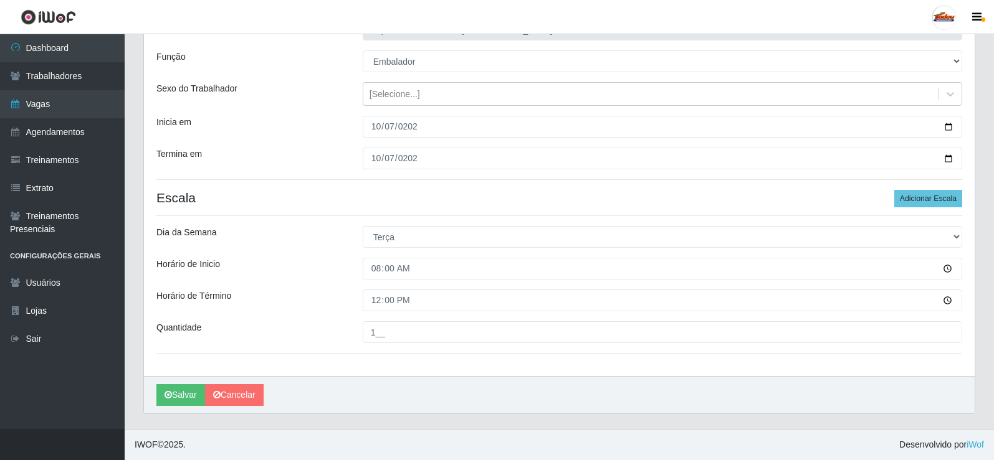
click at [296, 257] on div "Loja Supermercado Tadeu - [GEOGRAPHIC_DATA] Função [Selecione...] ASG ASG + ASG…" at bounding box center [559, 191] width 831 height 370
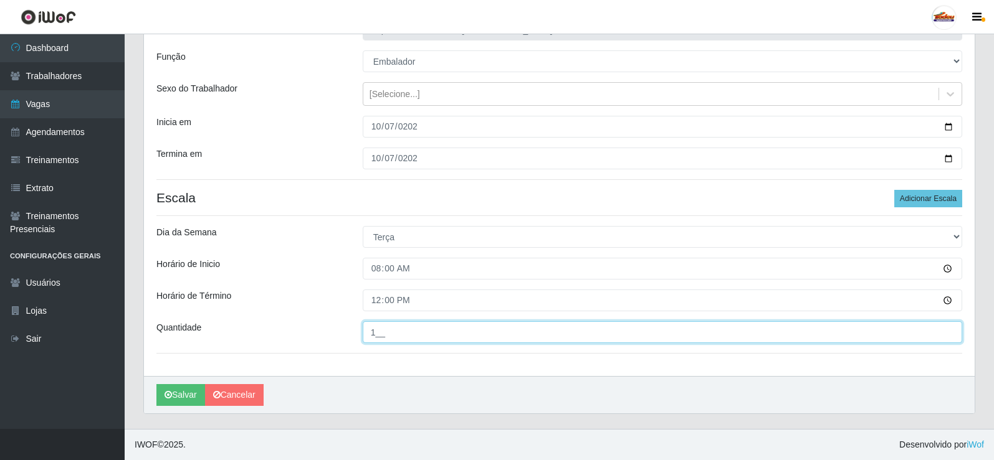
drag, startPoint x: 374, startPoint y: 336, endPoint x: 364, endPoint y: 338, distance: 10.8
click at [364, 338] on input "1__" at bounding box center [662, 332] width 599 height 22
type input "2__"
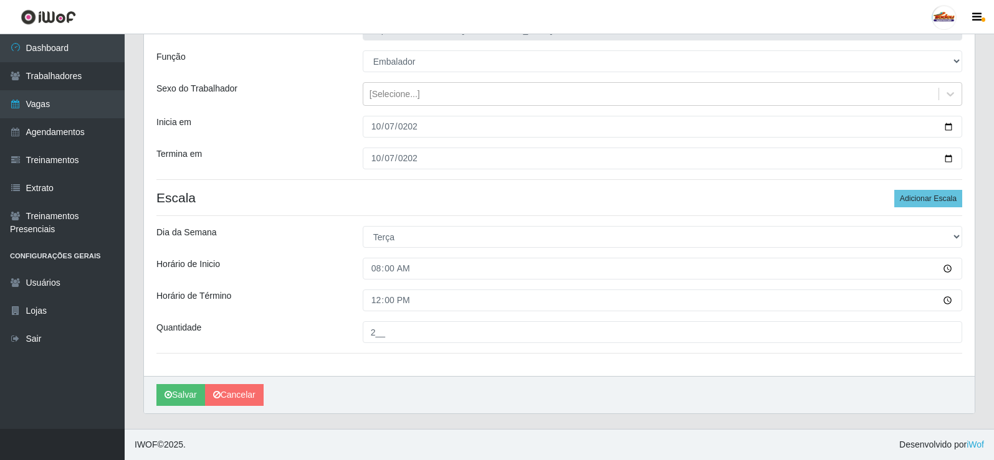
click at [282, 279] on div "Horário de Inicio" at bounding box center [250, 269] width 206 height 22
click at [177, 394] on button "Salvar" at bounding box center [180, 395] width 49 height 22
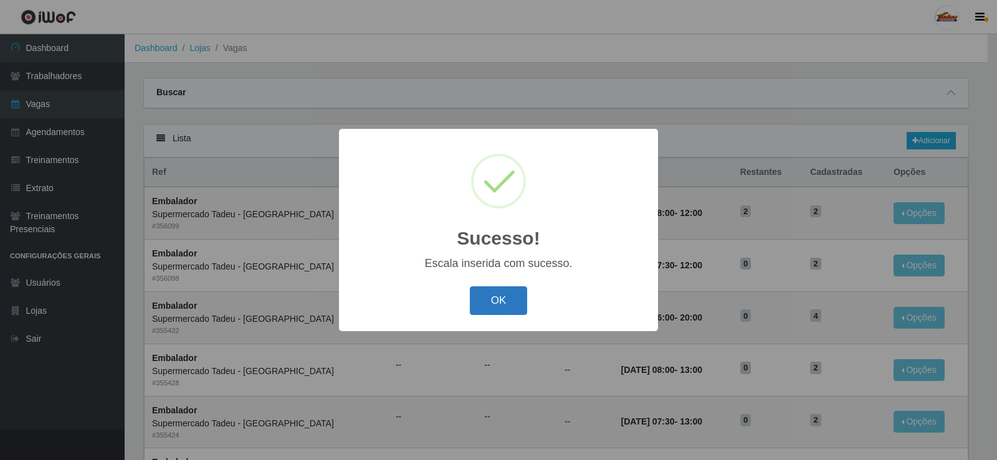
click at [499, 297] on button "OK" at bounding box center [499, 301] width 58 height 29
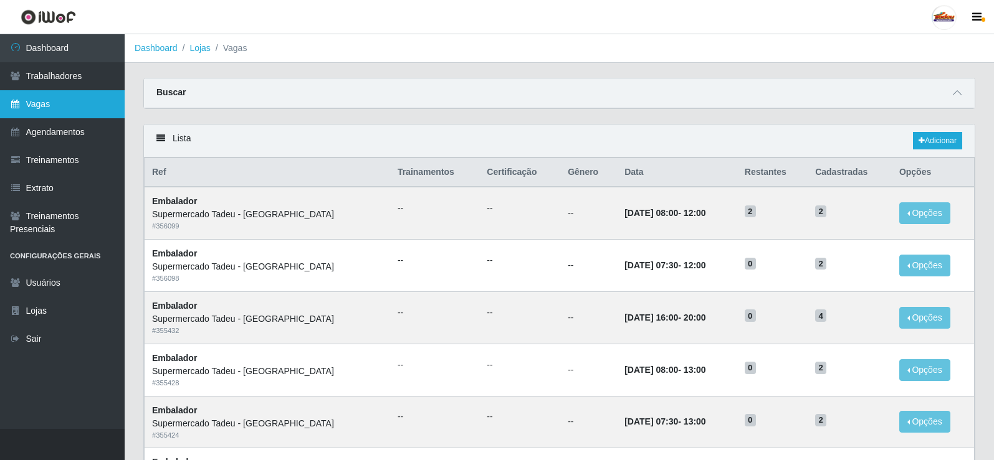
click at [14, 97] on link "Vagas" at bounding box center [62, 104] width 125 height 28
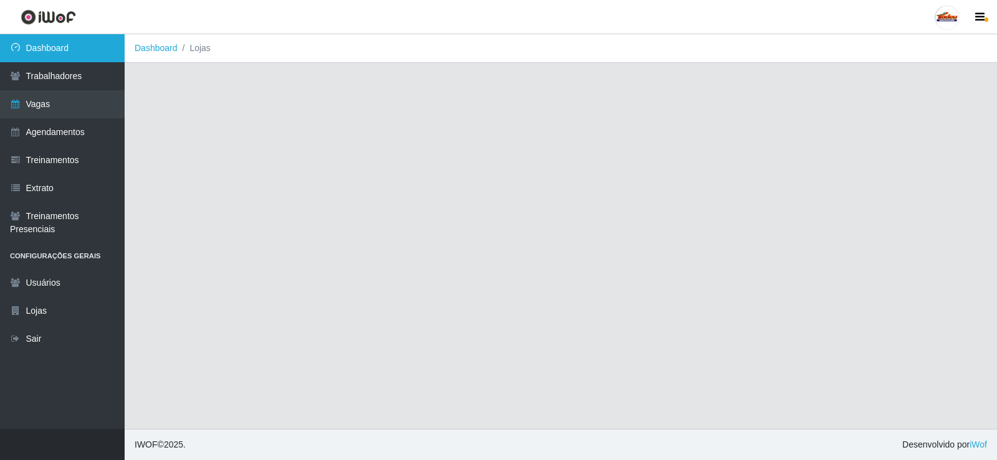
click at [69, 36] on link "Dashboard" at bounding box center [62, 48] width 125 height 28
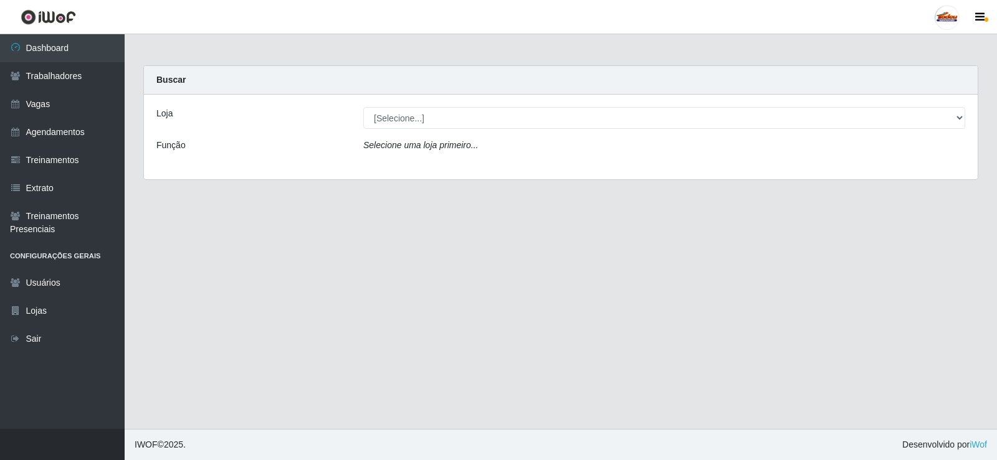
click at [431, 115] on select "[Selecione...] Supermercado Tadeu - [GEOGRAPHIC_DATA]" at bounding box center [664, 118] width 602 height 22
select select "195"
click at [363, 107] on select "[Selecione...] Supermercado Tadeu - [GEOGRAPHIC_DATA]" at bounding box center [664, 118] width 602 height 22
click at [391, 146] on icon "Carregando..." at bounding box center [390, 145] width 54 height 10
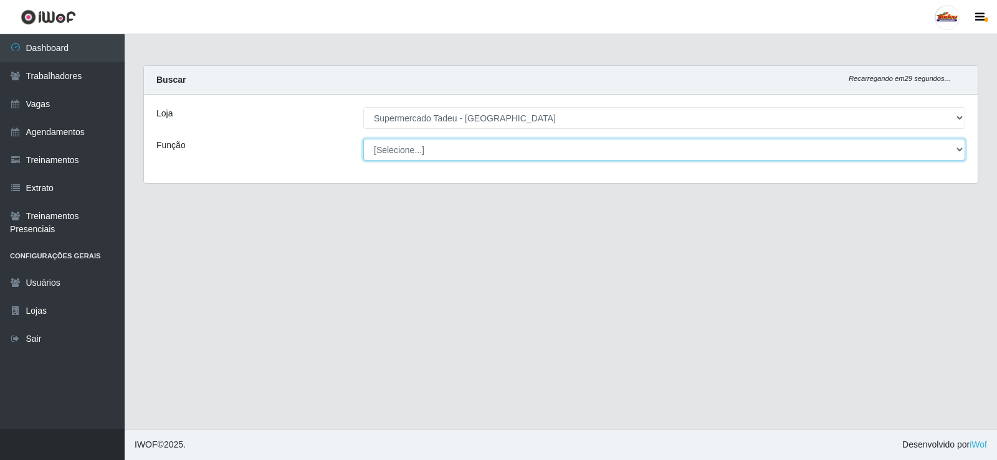
drag, startPoint x: 393, startPoint y: 146, endPoint x: 400, endPoint y: 148, distance: 7.1
click at [400, 148] on select "[Selecione...] ASG ASG + ASG ++ Auxiliar de Estacionamento Auxiliar de Estacion…" at bounding box center [664, 150] width 602 height 22
click at [401, 151] on select "[Selecione...] ASG ASG + ASG ++ Auxiliar de Estacionamento Auxiliar de Estacion…" at bounding box center [664, 150] width 602 height 22
click at [401, 151] on select "[Selecione...] ASG ASG + ASG ++ Auxiliar de Estacionamento Auxiliar de Estacion…" at bounding box center [662, 150] width 599 height 22
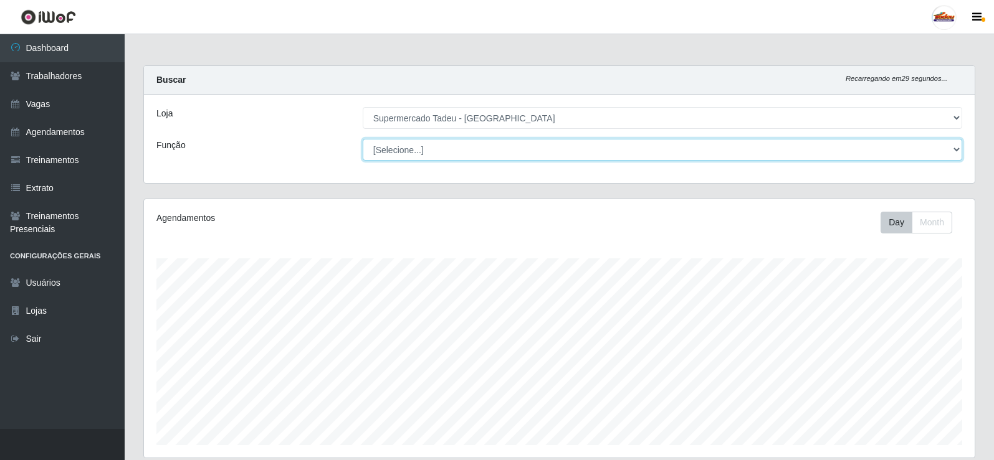
scroll to position [259, 831]
select select "1"
click at [363, 139] on select "[Selecione...] ASG ASG + ASG ++ Auxiliar de Estacionamento Auxiliar de Estacion…" at bounding box center [662, 150] width 599 height 22
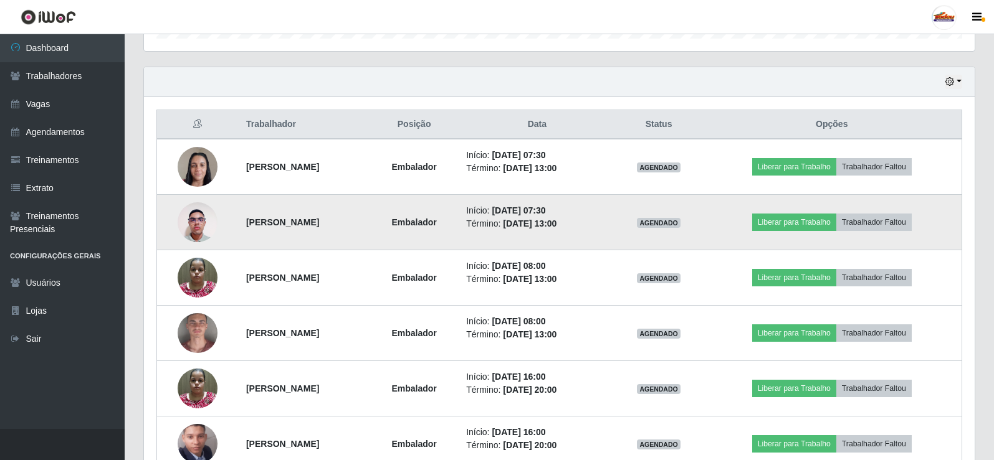
scroll to position [402, 0]
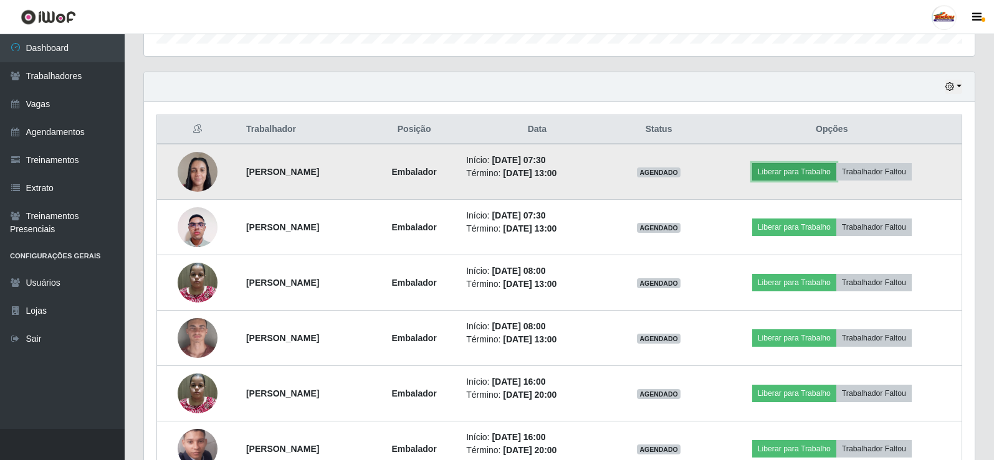
click at [798, 173] on button "Liberar para Trabalho" at bounding box center [794, 171] width 84 height 17
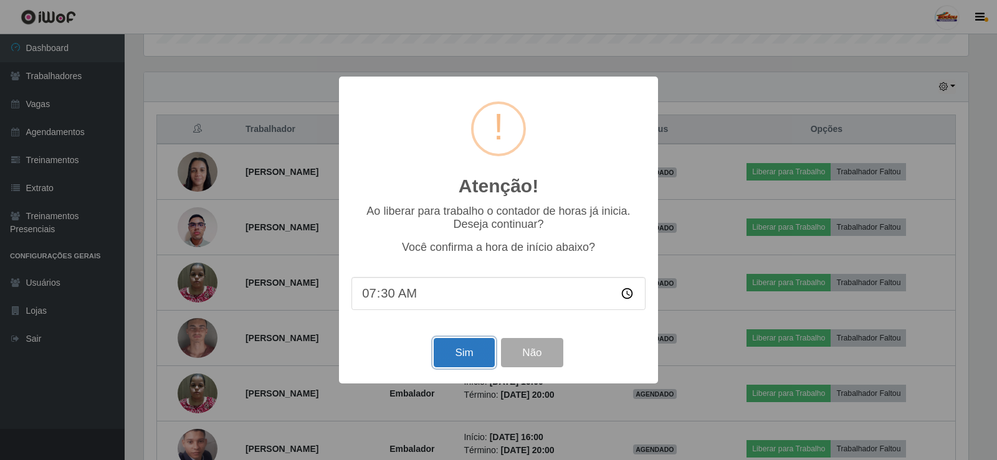
click at [472, 348] on button "Sim" at bounding box center [464, 352] width 60 height 29
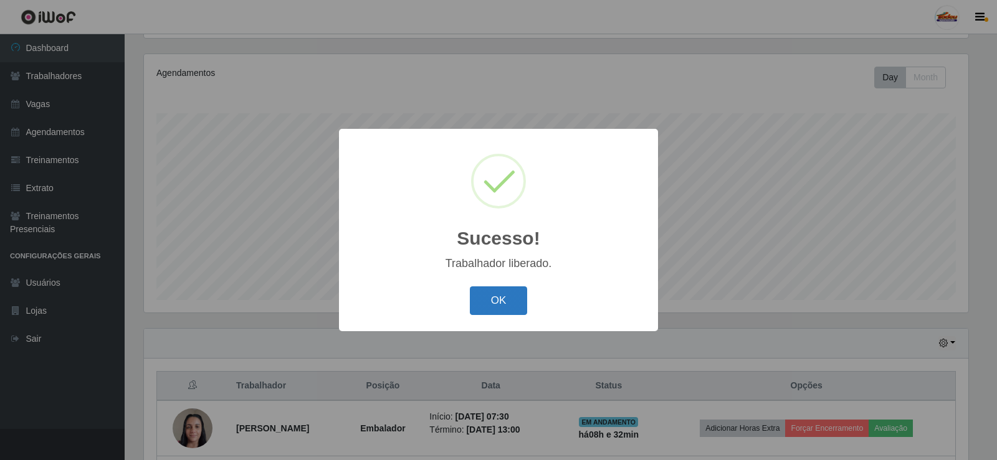
click at [495, 290] on button "OK" at bounding box center [499, 301] width 58 height 29
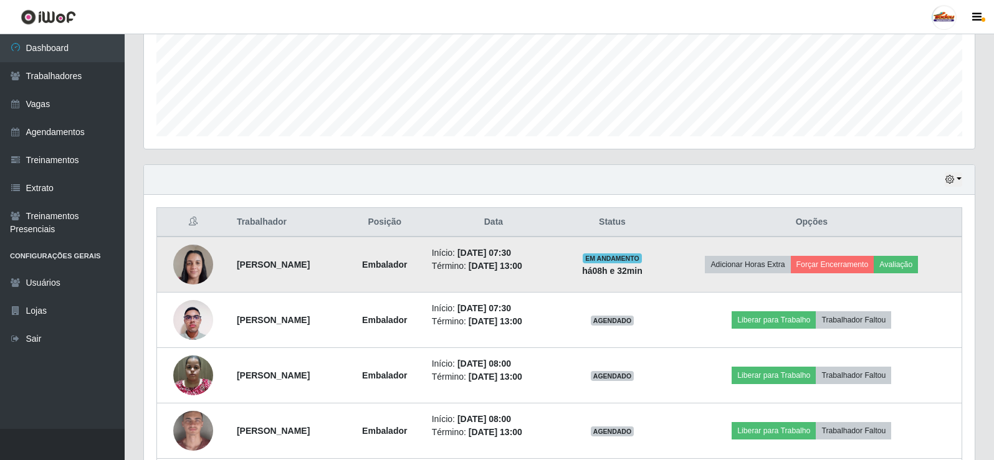
scroll to position [332, 0]
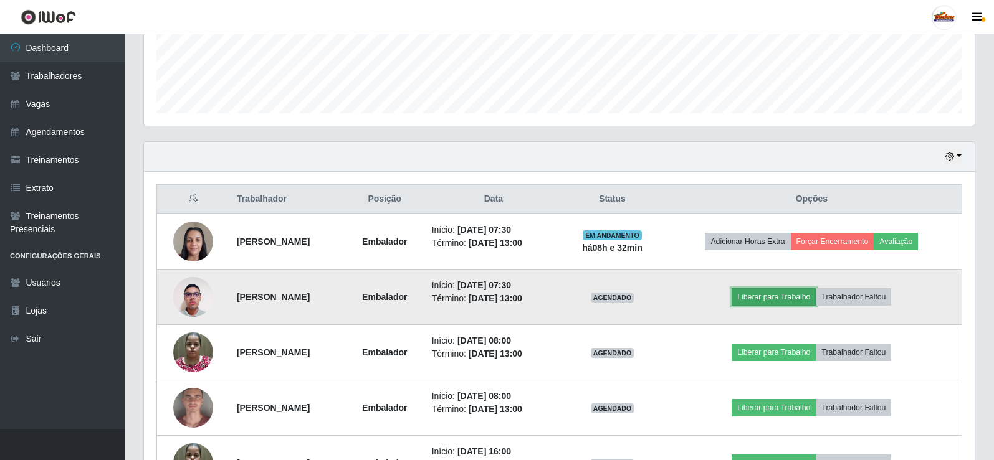
click at [801, 296] on button "Liberar para Trabalho" at bounding box center [773, 296] width 84 height 17
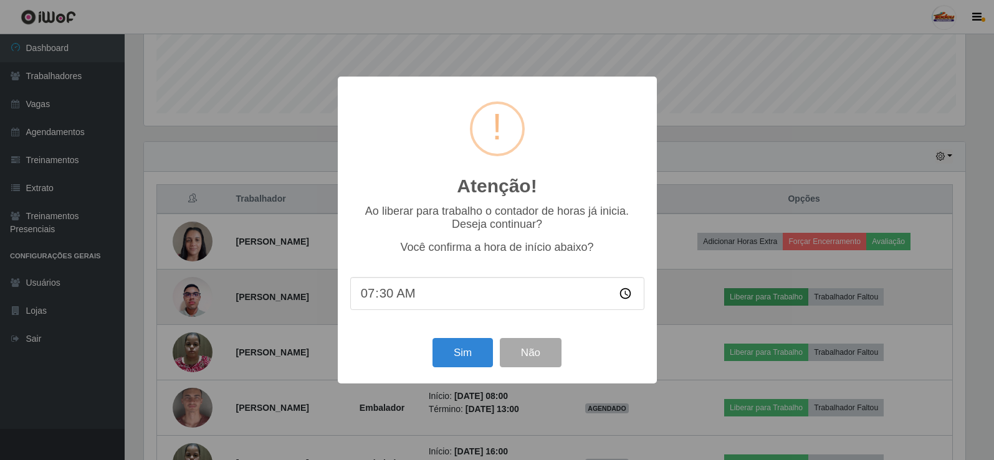
scroll to position [259, 824]
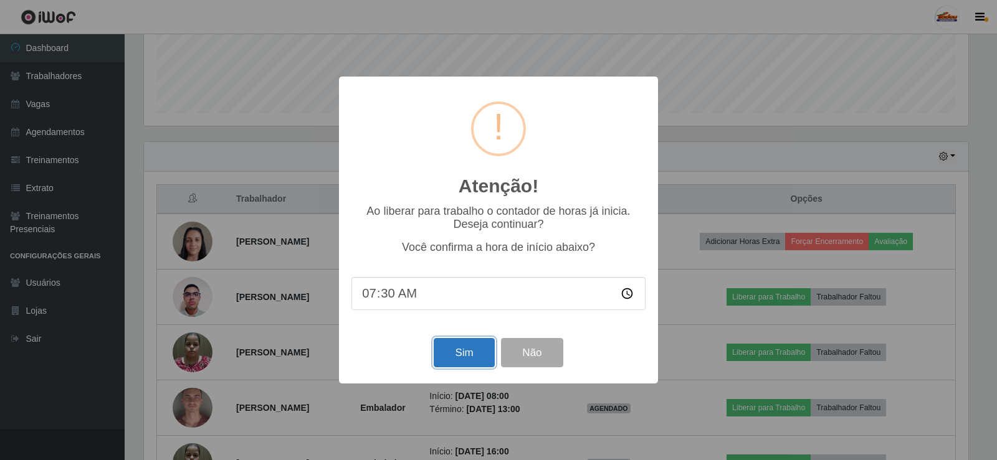
click at [459, 347] on button "Sim" at bounding box center [464, 352] width 60 height 29
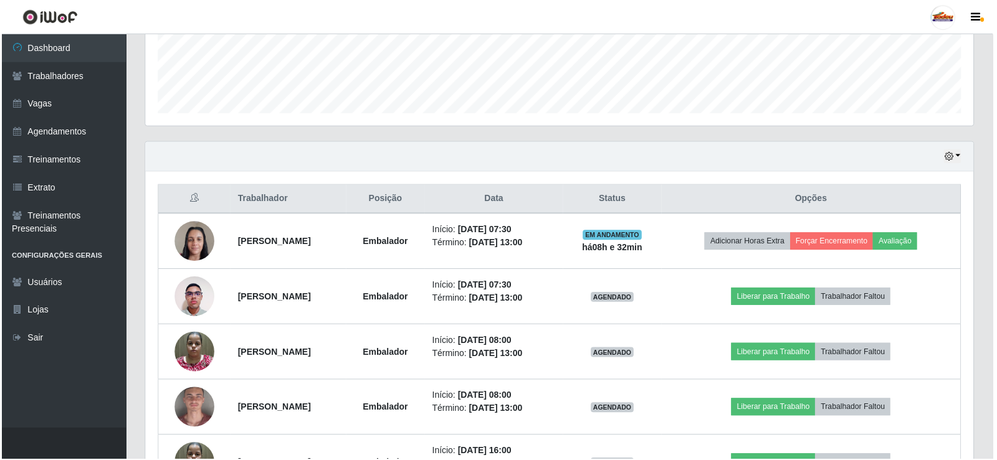
scroll to position [145, 0]
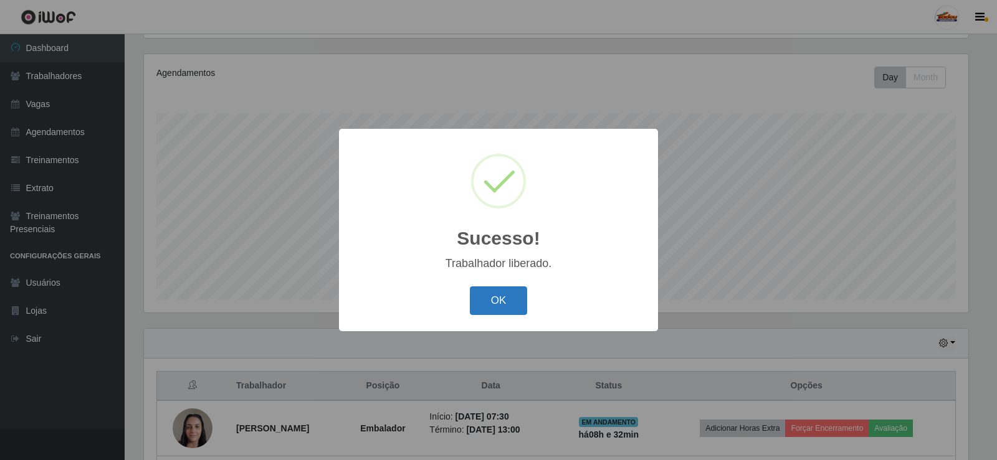
click at [498, 290] on div "OK Cancel" at bounding box center [498, 301] width 294 height 36
click at [500, 294] on button "OK" at bounding box center [499, 301] width 58 height 29
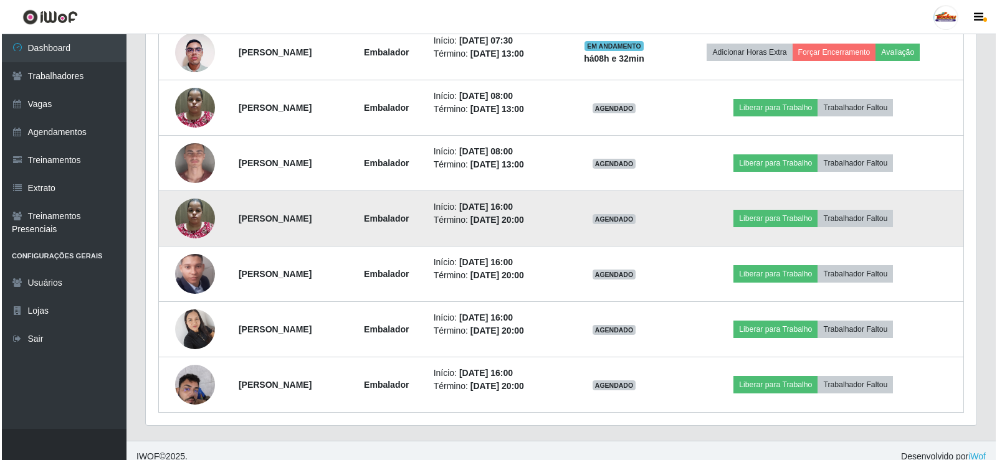
scroll to position [581, 0]
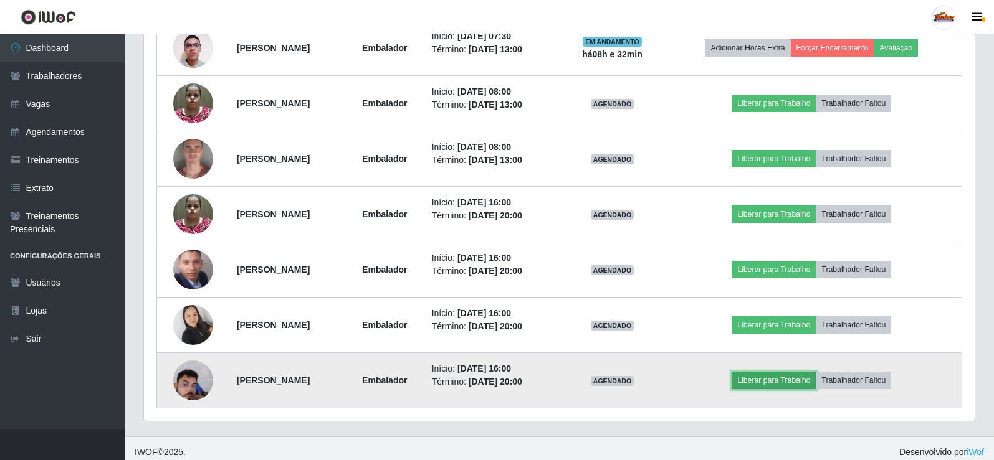
click at [785, 383] on button "Liberar para Trabalho" at bounding box center [773, 380] width 84 height 17
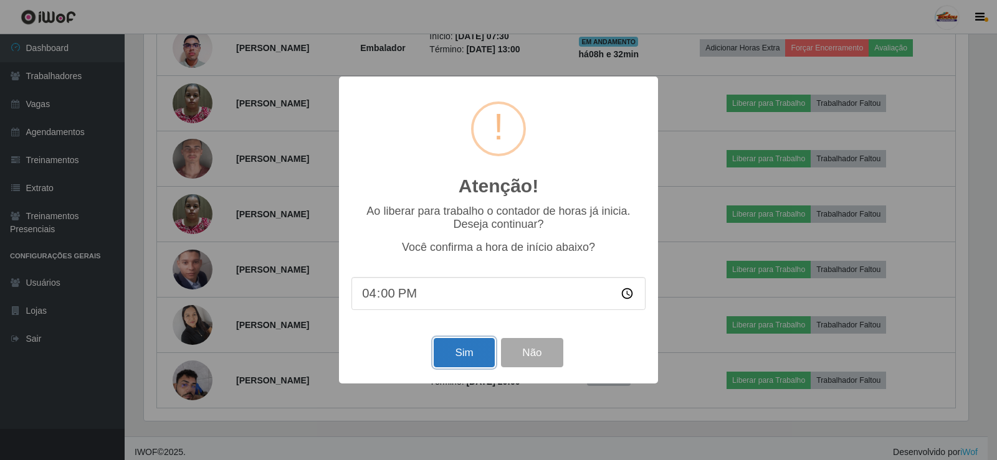
click at [477, 358] on button "Sim" at bounding box center [464, 352] width 60 height 29
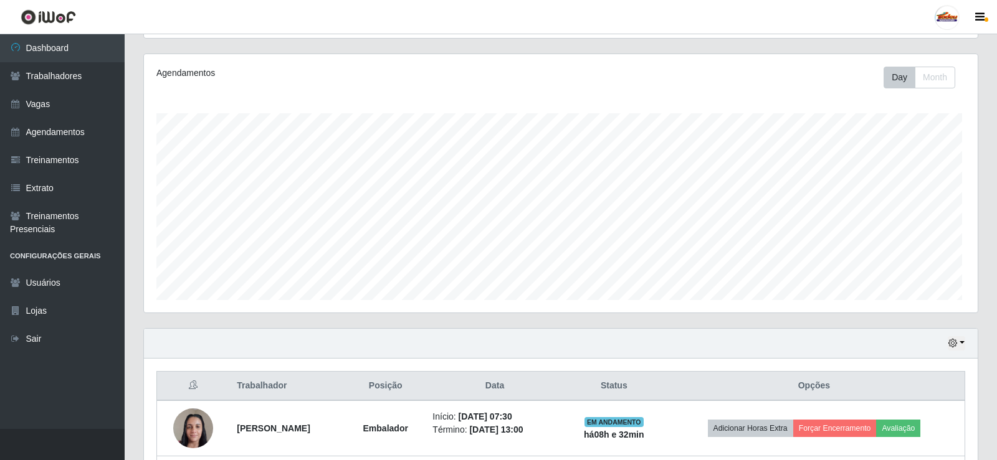
scroll to position [0, 0]
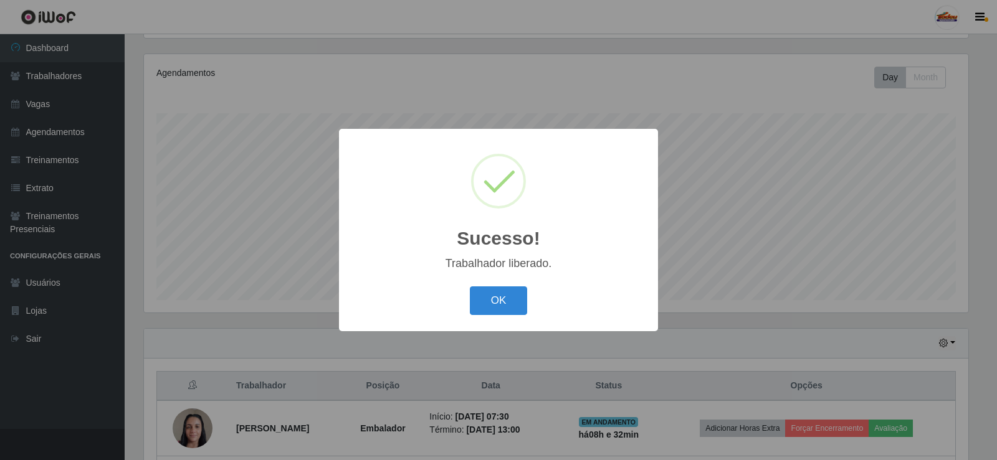
click at [484, 304] on button "OK" at bounding box center [499, 301] width 58 height 29
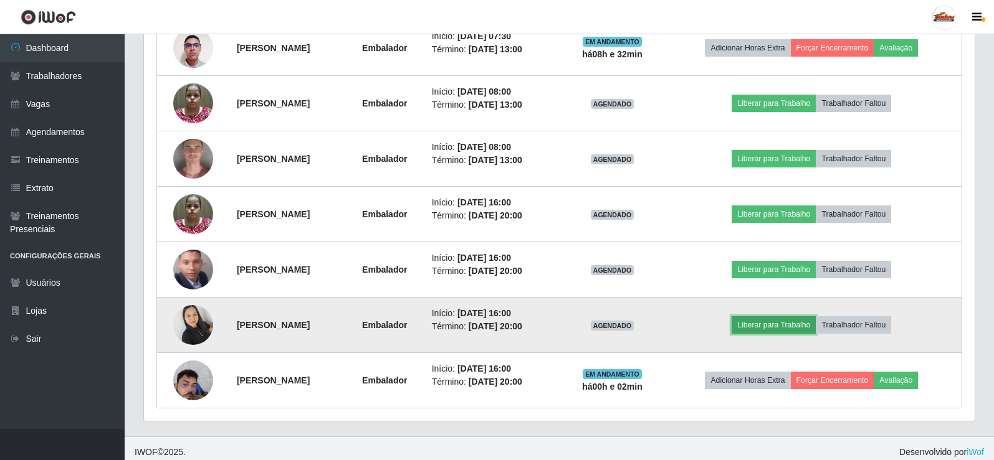
click at [781, 318] on button "Liberar para Trabalho" at bounding box center [773, 325] width 84 height 17
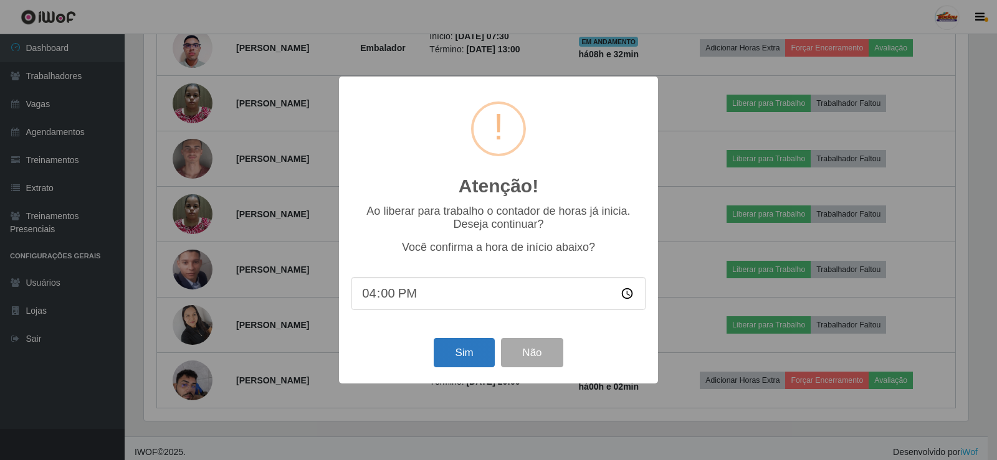
drag, startPoint x: 456, startPoint y: 375, endPoint x: 457, endPoint y: 360, distance: 15.0
click at [455, 374] on div "Atenção! × Ao liberar para trabalho o contador de horas já inicia. Deseja conti…" at bounding box center [498, 230] width 319 height 307
click at [457, 358] on button "Sim" at bounding box center [464, 352] width 60 height 29
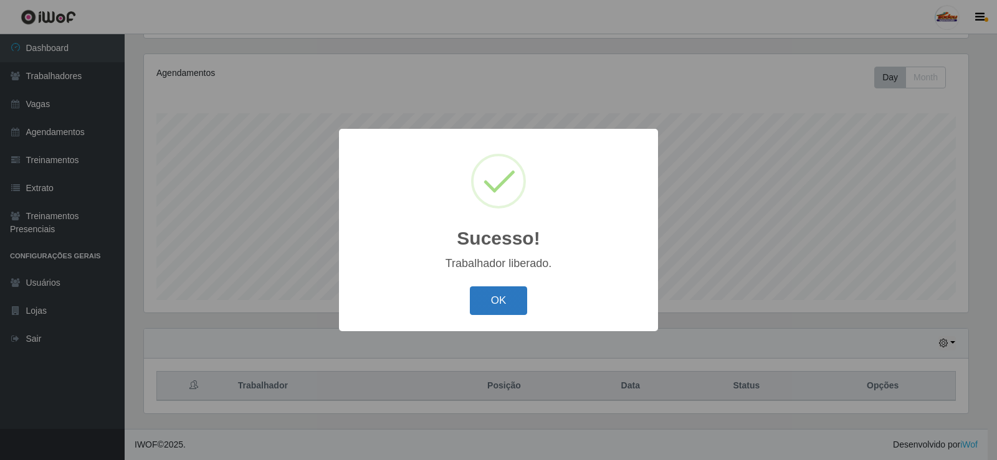
click at [488, 305] on button "OK" at bounding box center [499, 301] width 58 height 29
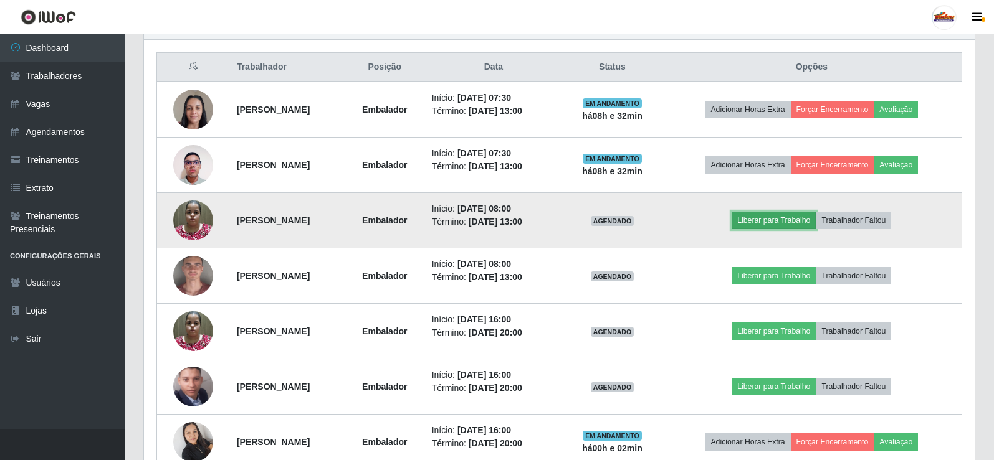
click at [794, 226] on button "Liberar para Trabalho" at bounding box center [773, 220] width 84 height 17
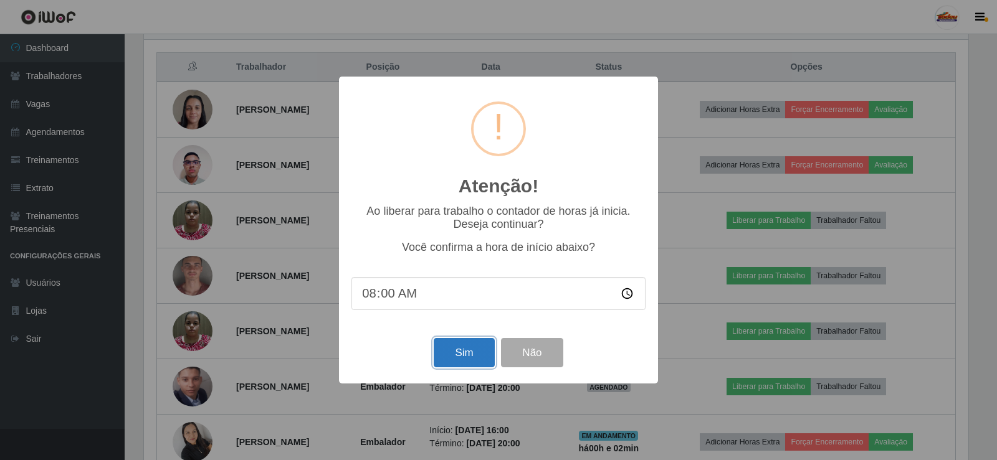
click at [465, 364] on button "Sim" at bounding box center [464, 352] width 60 height 29
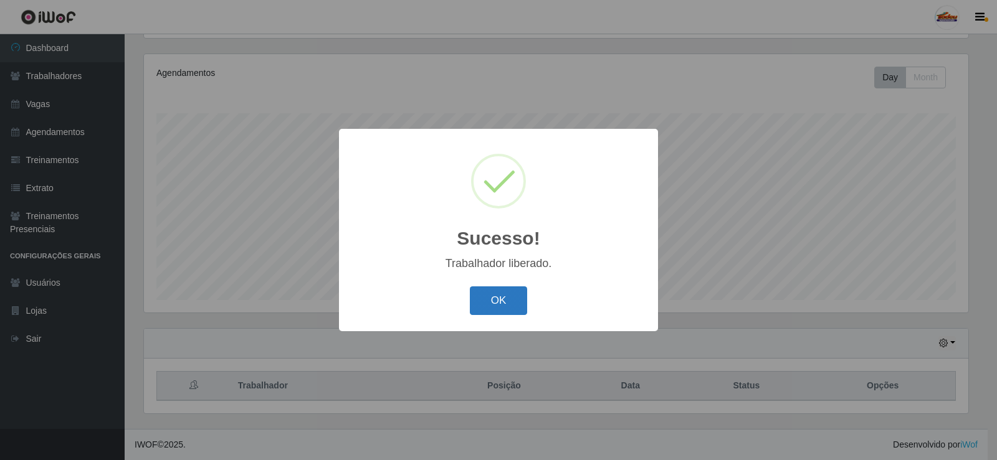
click at [500, 314] on button "OK" at bounding box center [499, 301] width 58 height 29
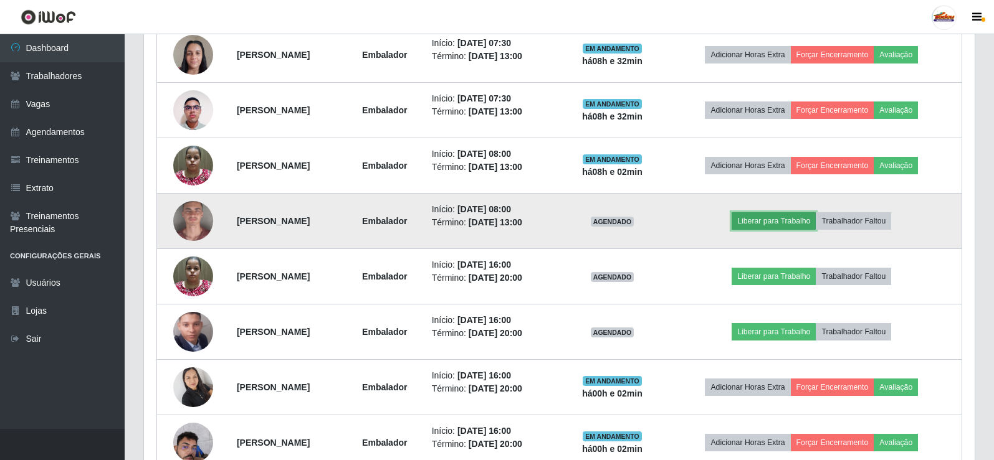
click at [806, 225] on button "Liberar para Trabalho" at bounding box center [773, 220] width 84 height 17
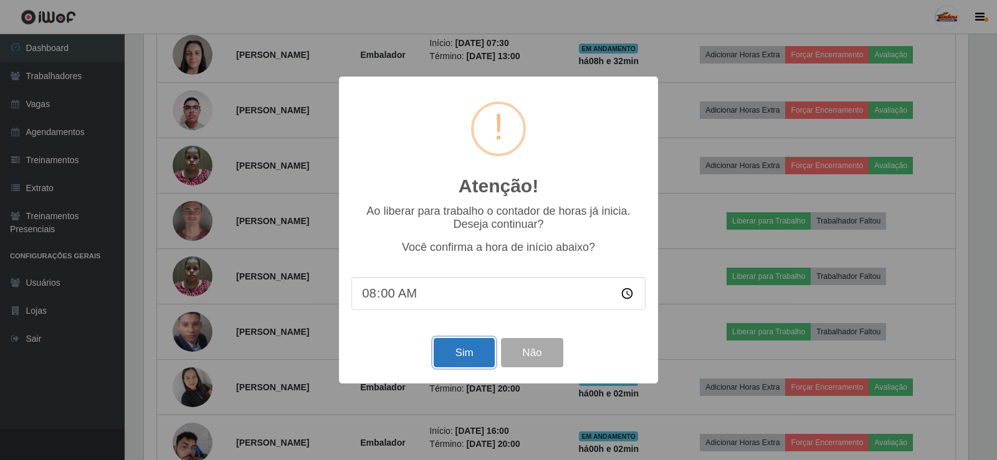
click at [463, 352] on button "Sim" at bounding box center [464, 352] width 60 height 29
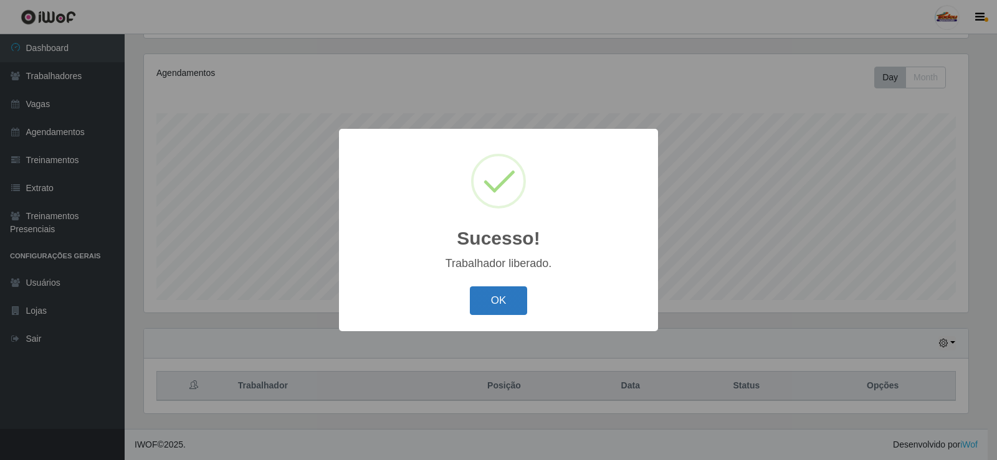
click at [493, 297] on button "OK" at bounding box center [499, 301] width 58 height 29
